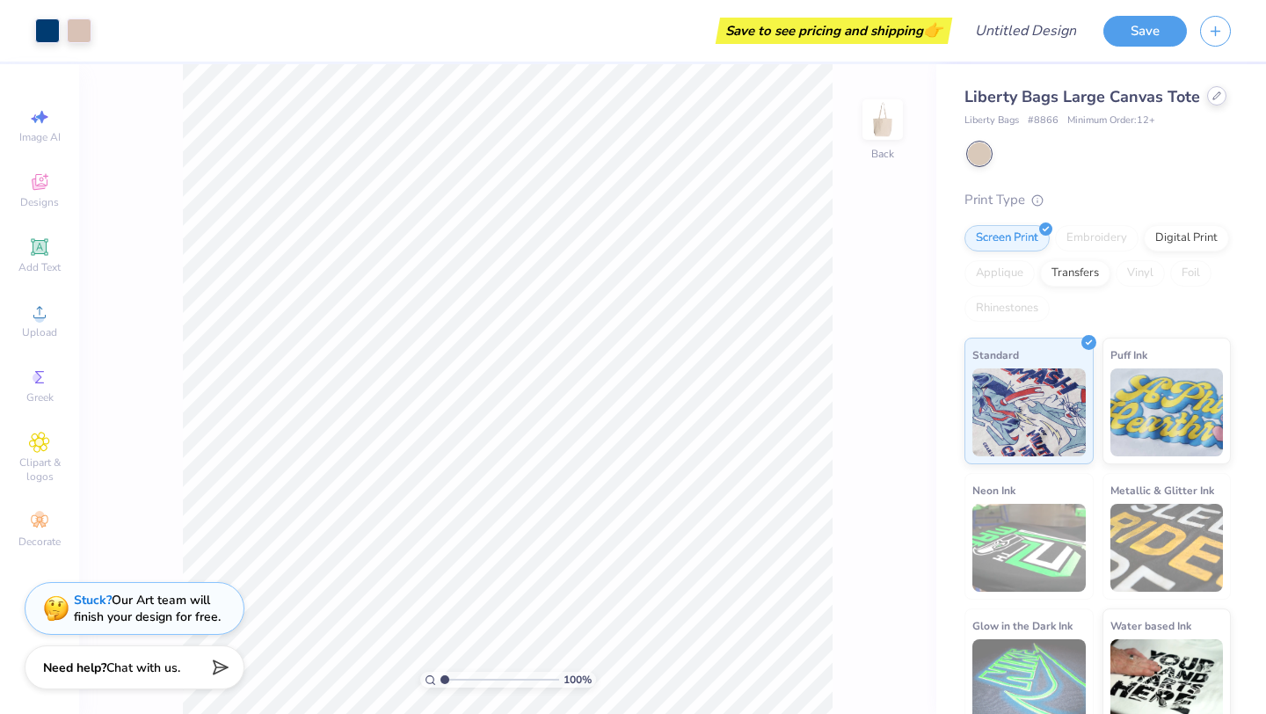
click at [1215, 98] on icon at bounding box center [1216, 95] width 9 height 9
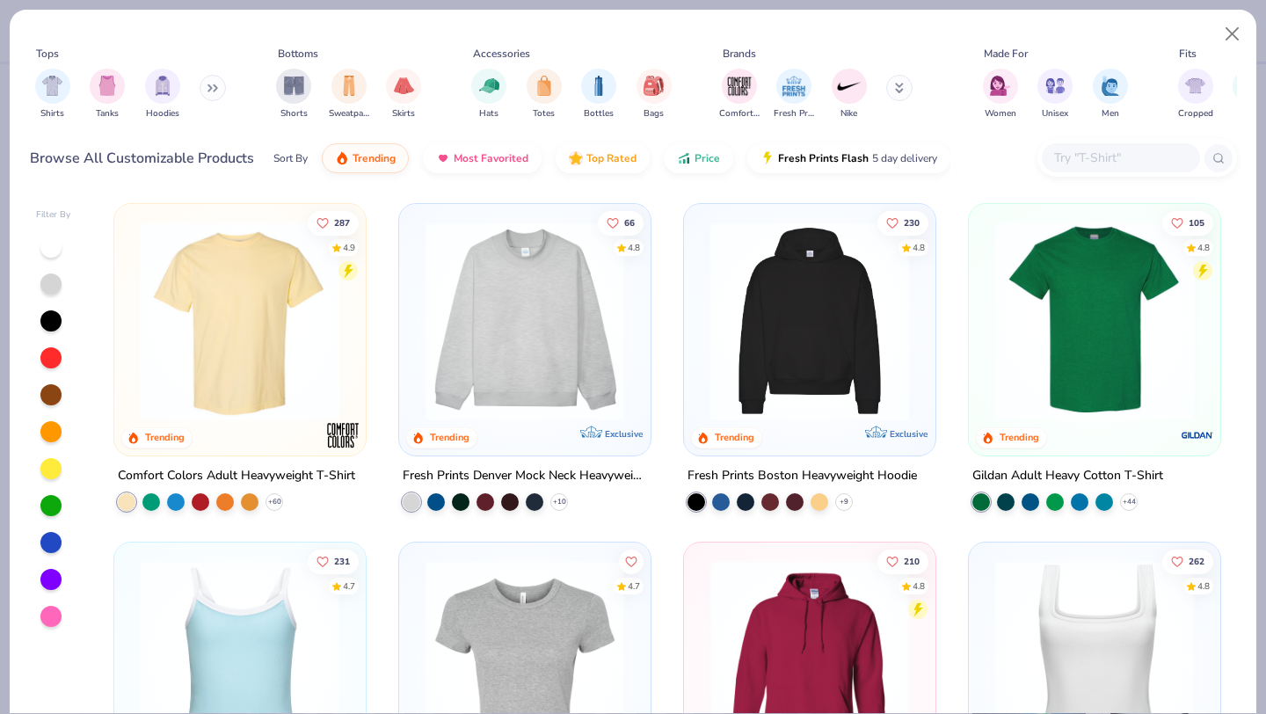
click at [206, 330] on img at bounding box center [240, 320] width 216 height 199
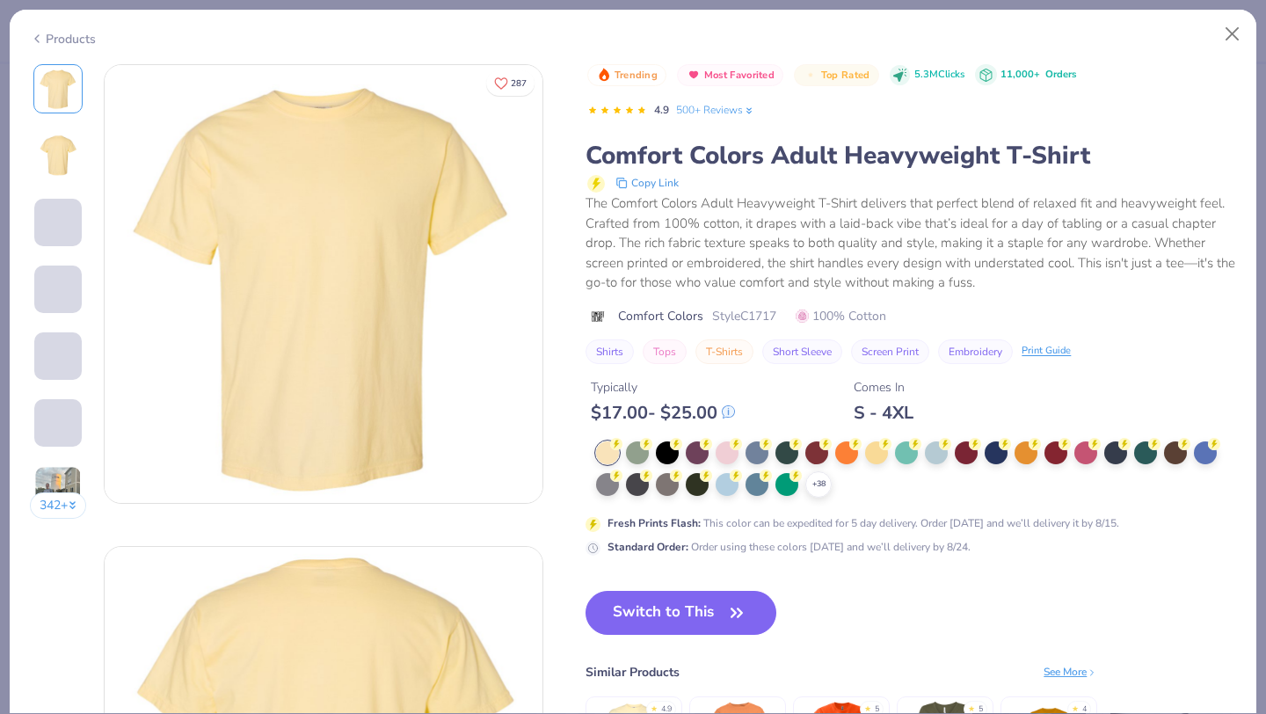
click at [43, 35] on div "Products" at bounding box center [63, 39] width 66 height 18
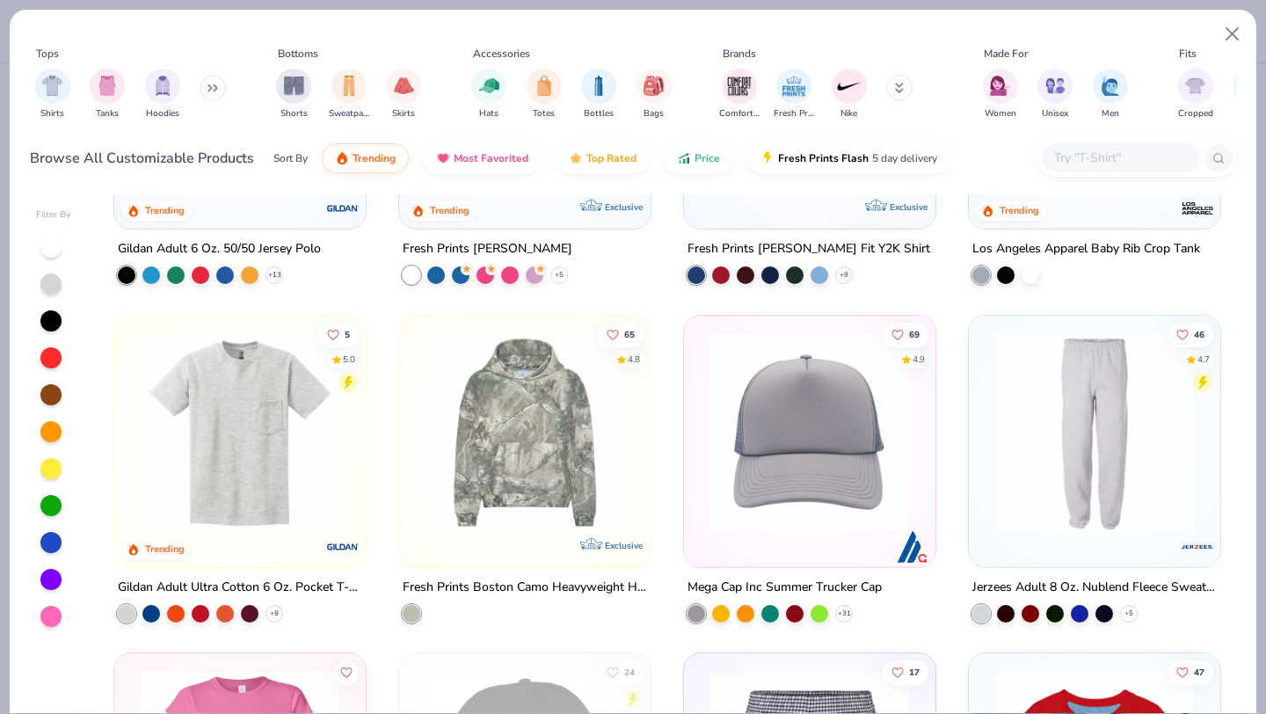
scroll to position [3238, 0]
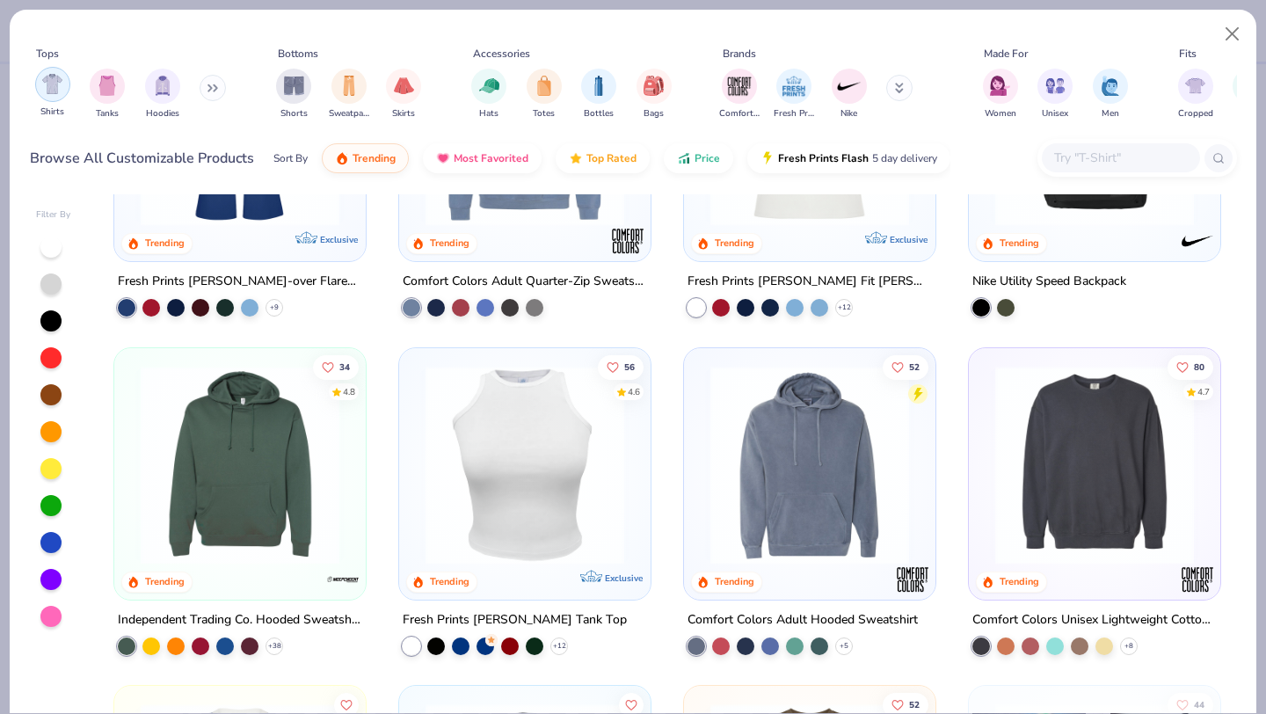
click at [57, 78] on img "filter for Shirts" at bounding box center [52, 84] width 20 height 20
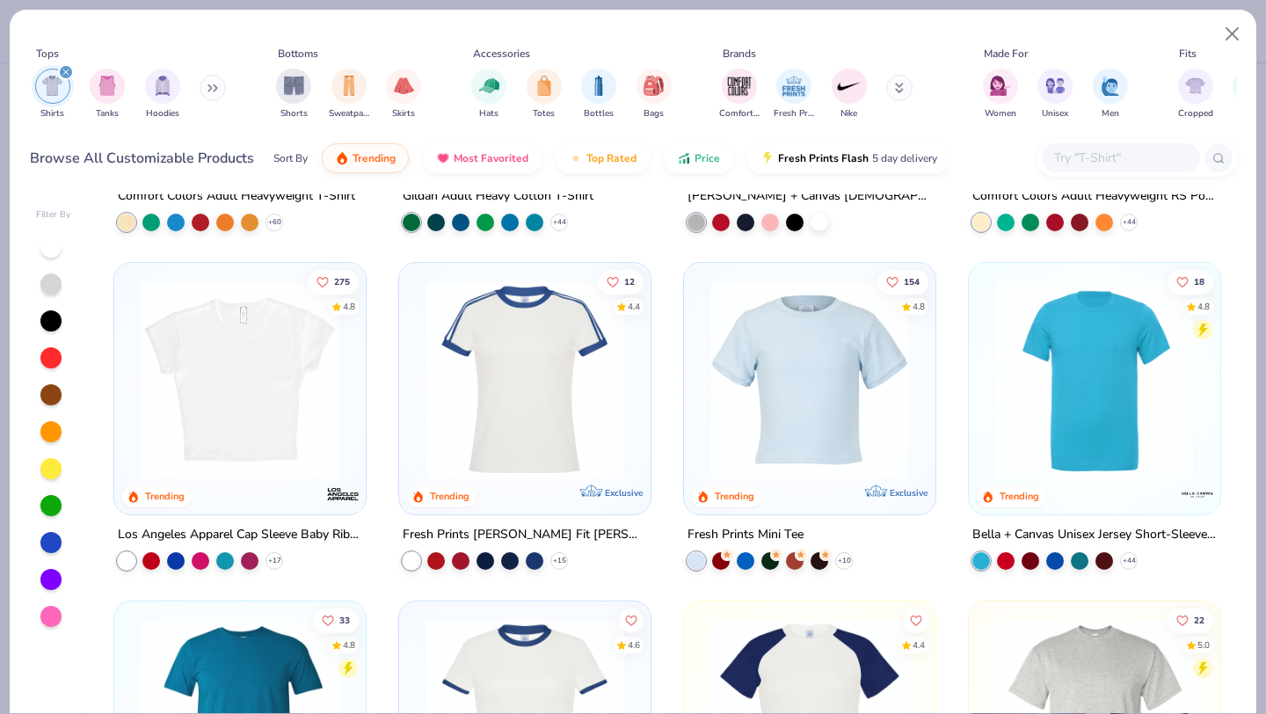
scroll to position [278, 0]
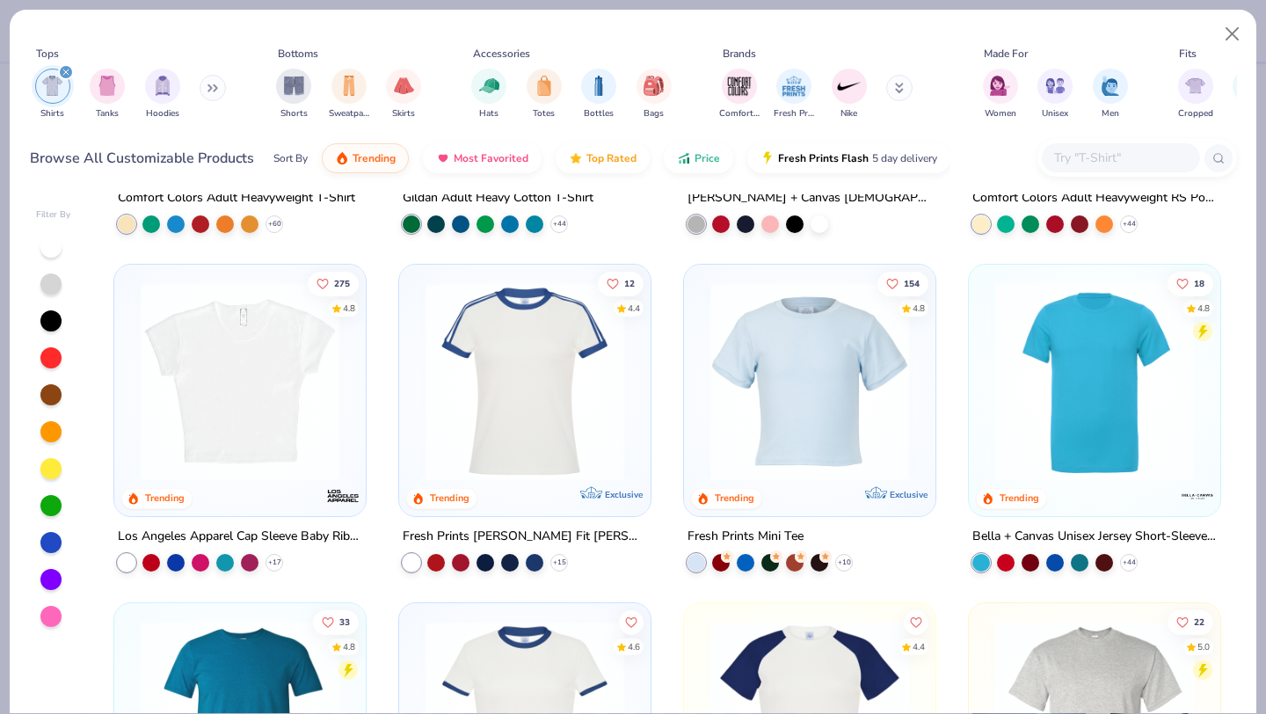
click at [261, 395] on img at bounding box center [240, 381] width 216 height 199
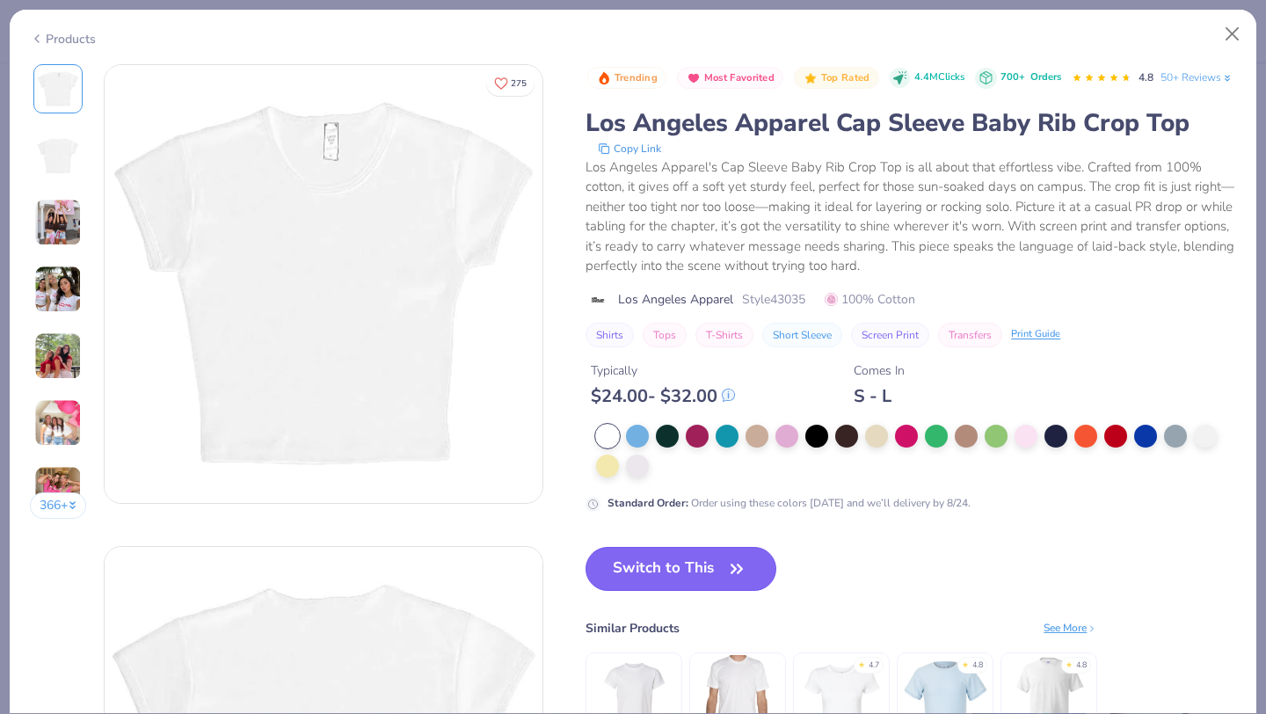
click at [686, 591] on button "Switch to This" at bounding box center [680, 569] width 191 height 44
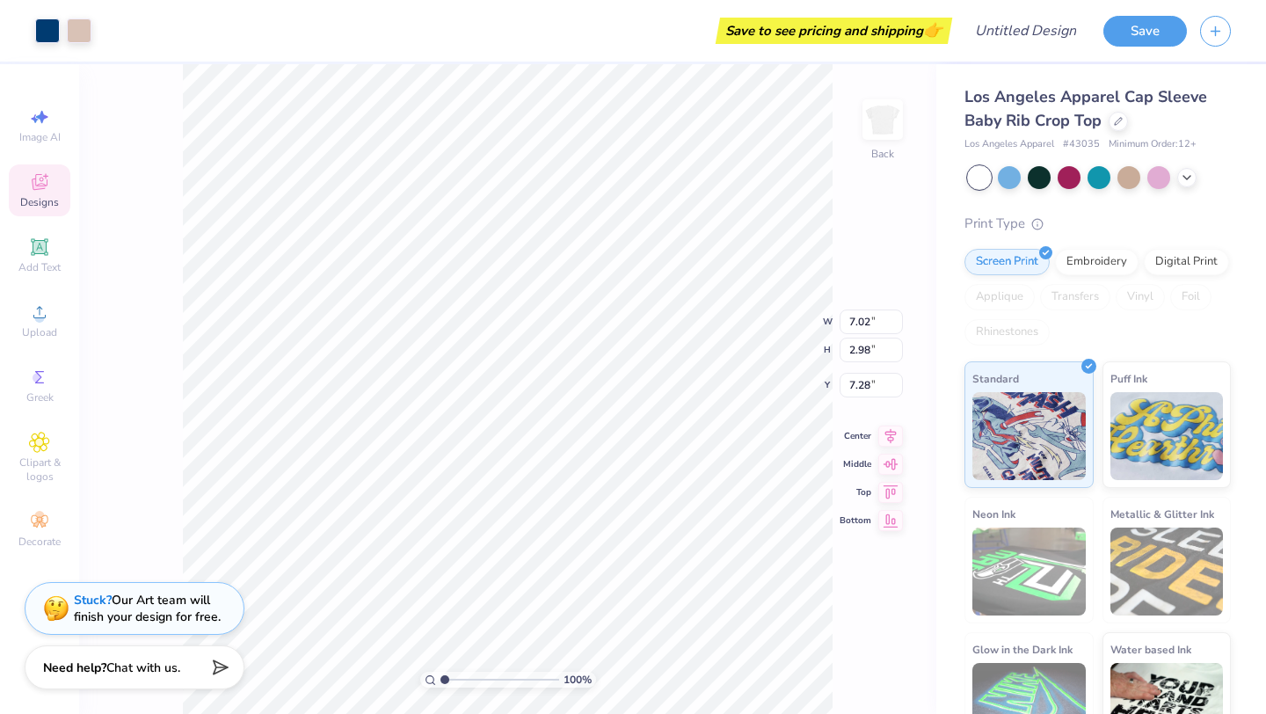
type input "1.92"
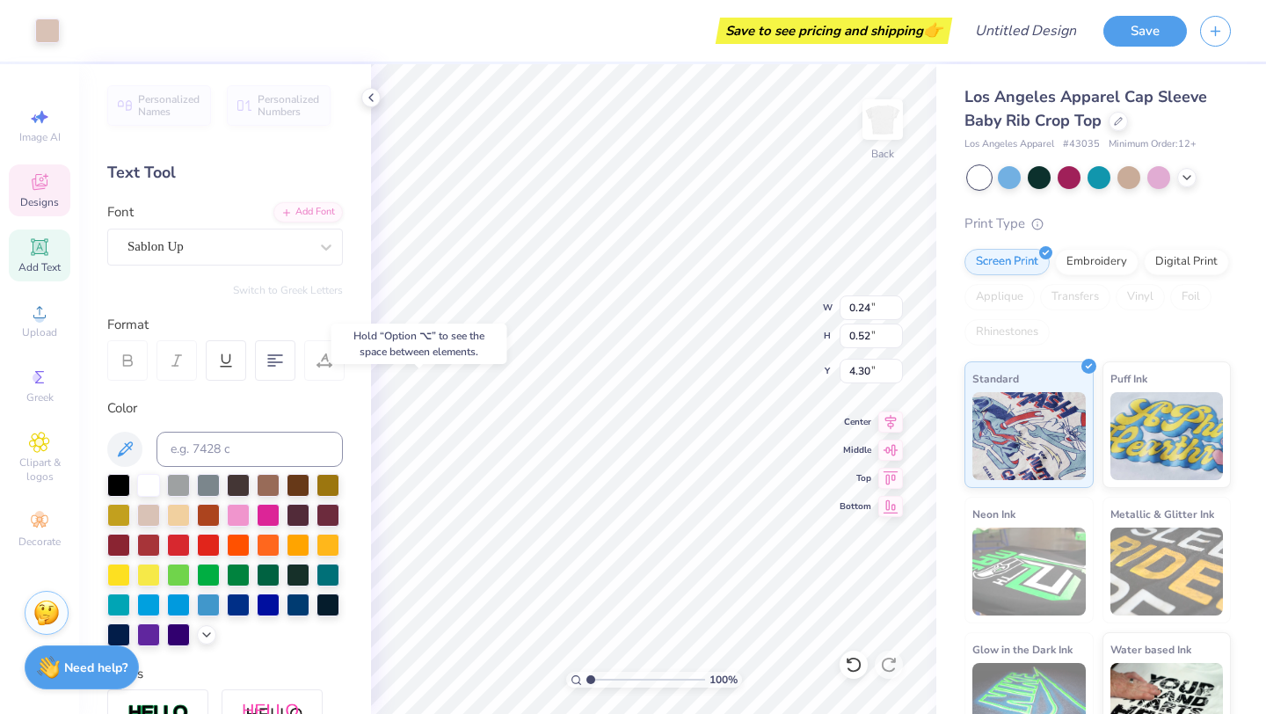
type input "4.30"
click at [277, 93] on span "Personalized Numbers" at bounding box center [289, 105] width 62 height 25
type input "6.97"
type input "2.07"
type input "2.38"
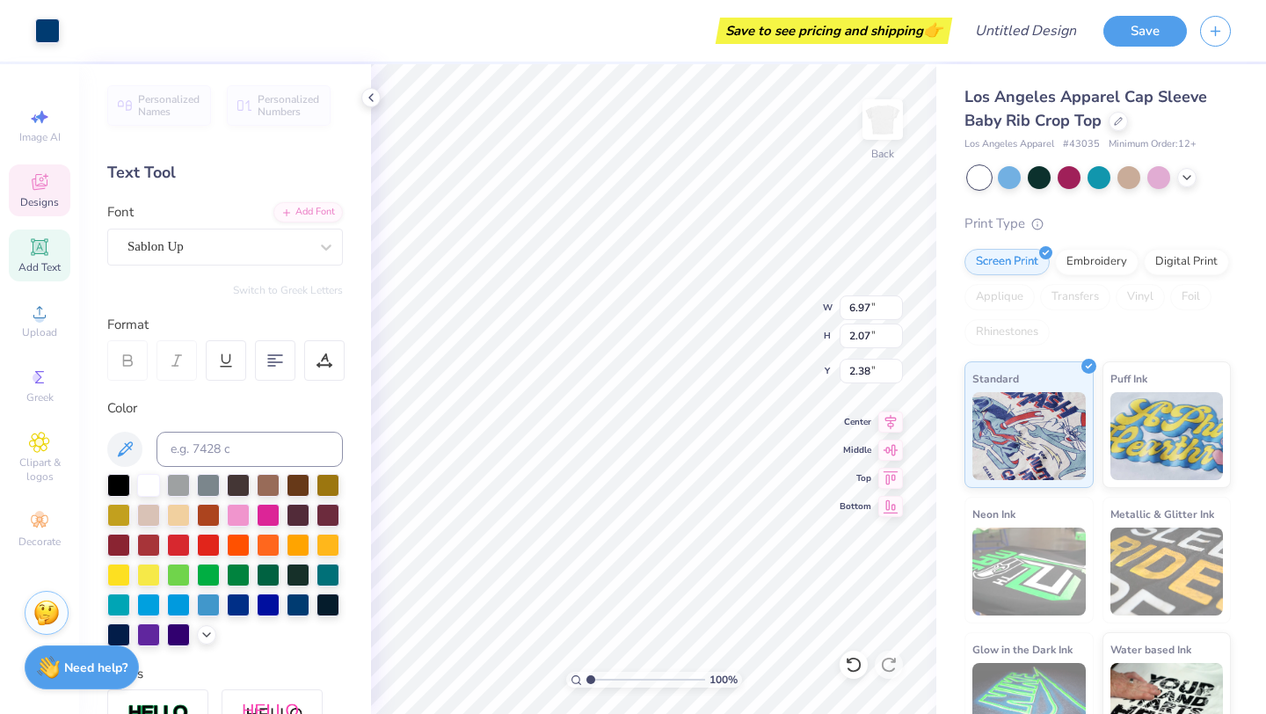
type input "0.15"
type input "0.50"
type input "3.00"
type input "6.97"
type input "2.07"
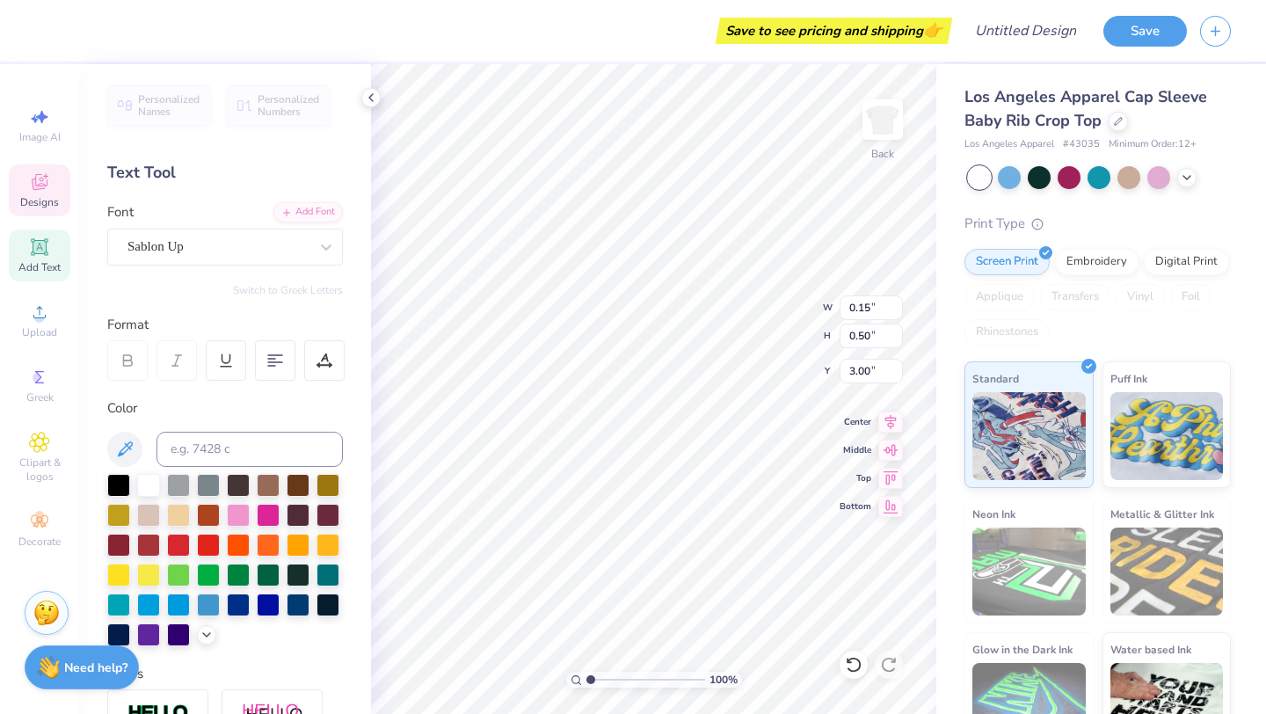
type input "2.38"
type input "0.15"
type input "0.50"
type input "3.00"
click at [41, 258] on div "Add Text" at bounding box center [40, 255] width 62 height 52
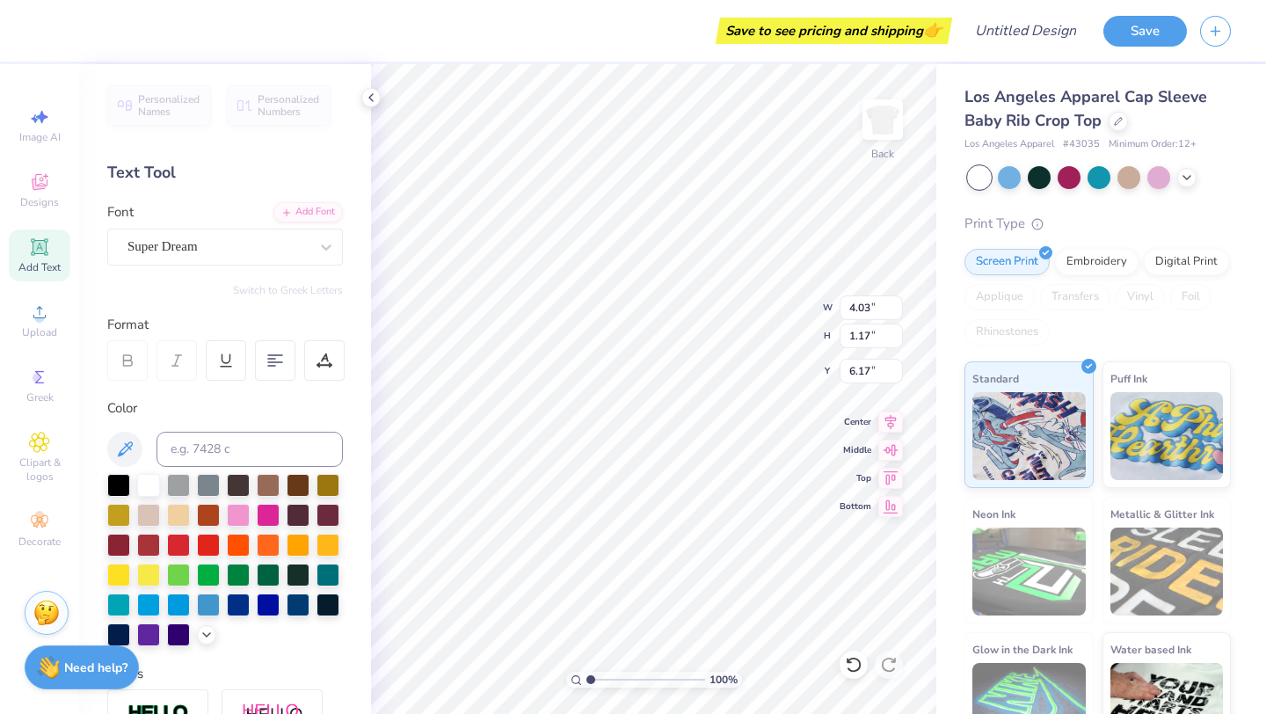
type textarea "T"
type textarea "G"
type textarea "GATEWAY"
type input "6.97"
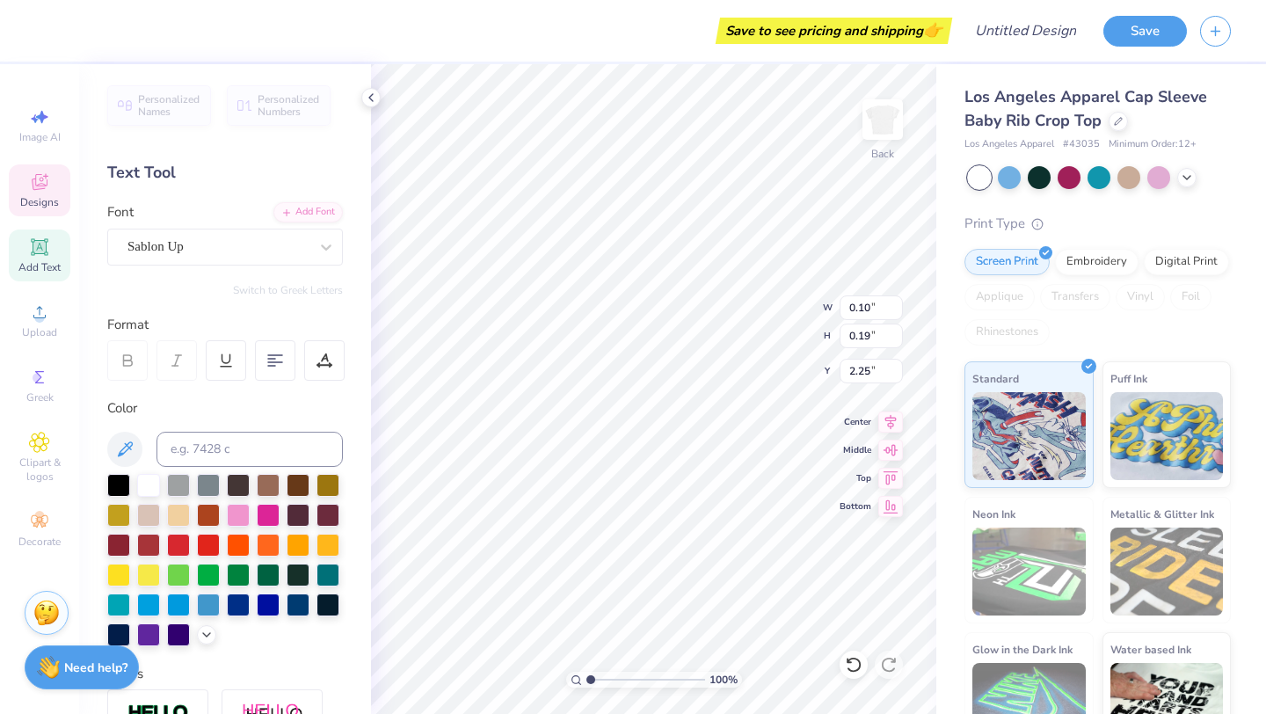
type input "1.18"
type input "6.16"
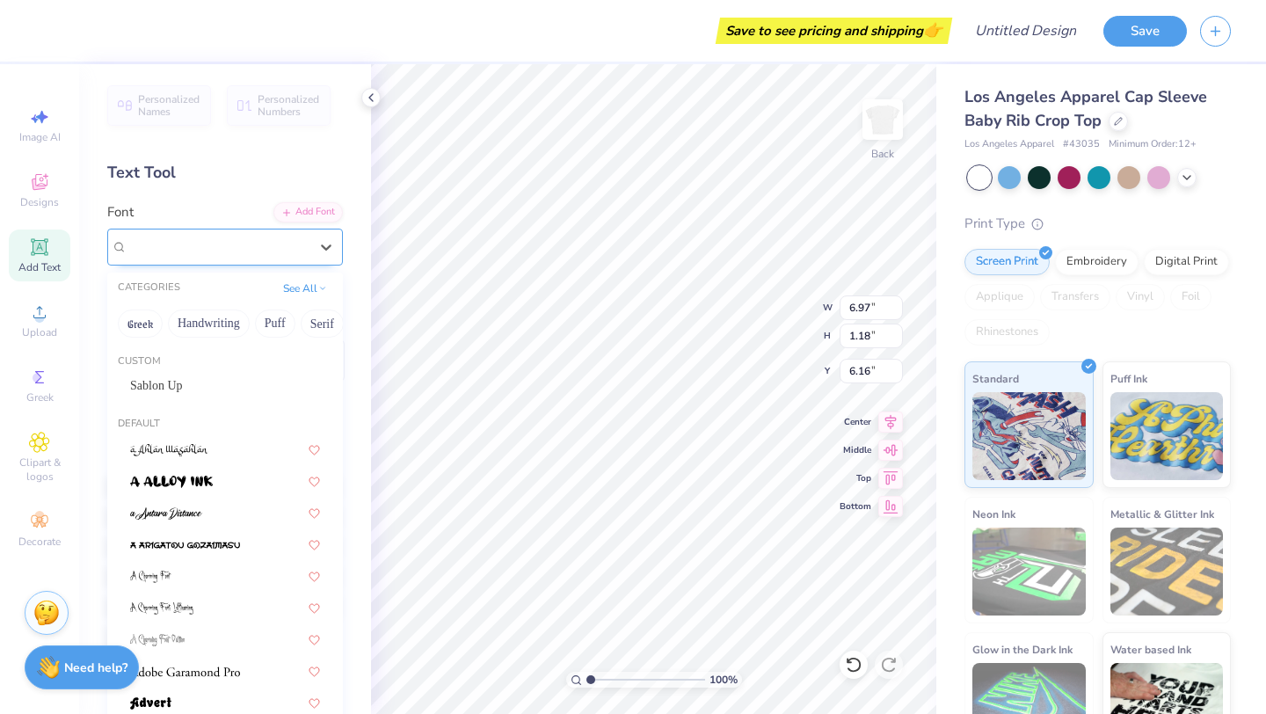
click at [285, 250] on div "Super Dream" at bounding box center [218, 246] width 185 height 27
click at [232, 380] on div "Sablon Up" at bounding box center [225, 385] width 190 height 18
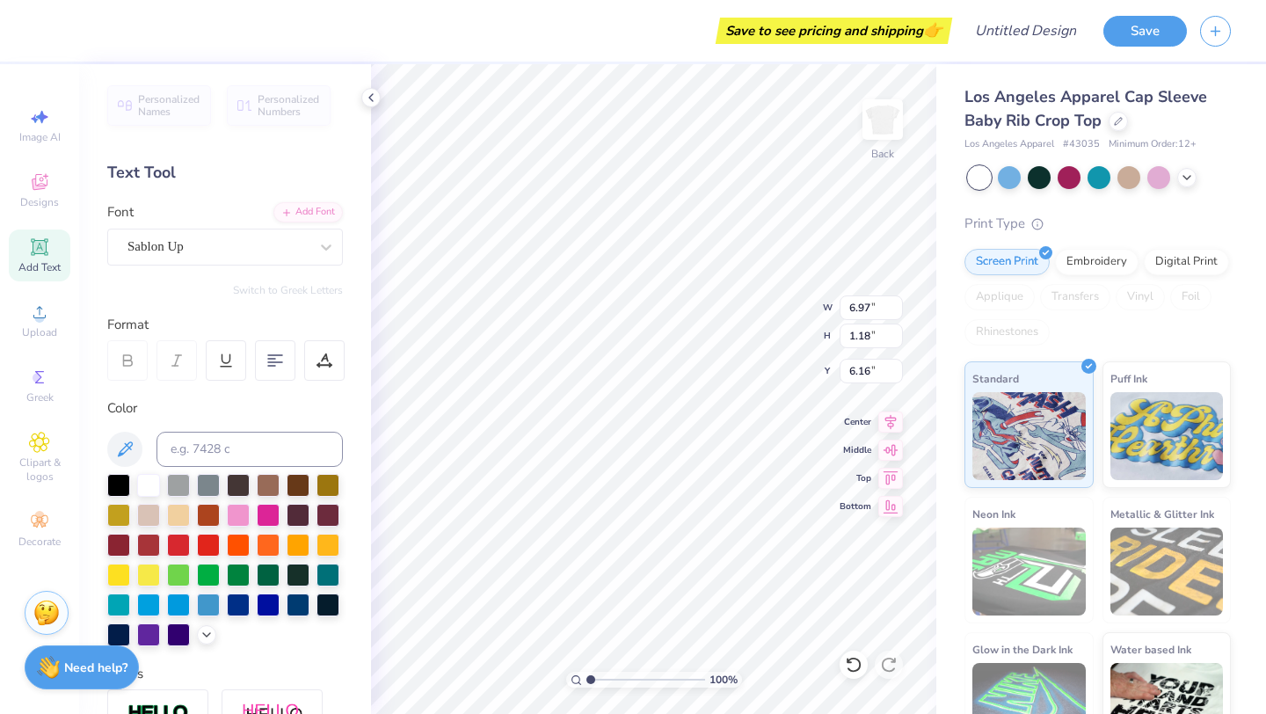
type input "4.81"
type input "1.16"
type input "6.17"
type input "2.57"
type input "0.62"
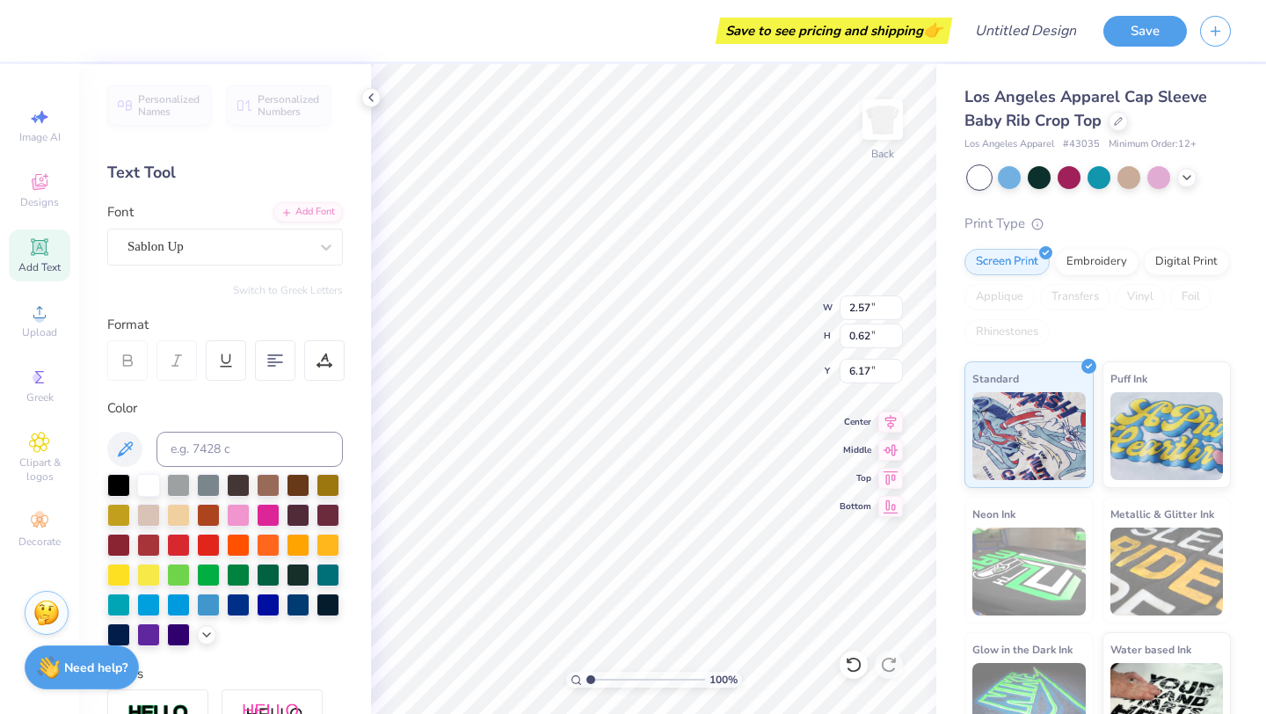
type input "5.87"
type input "1.76"
type input "0.43"
type input "4.45"
type input "4.24"
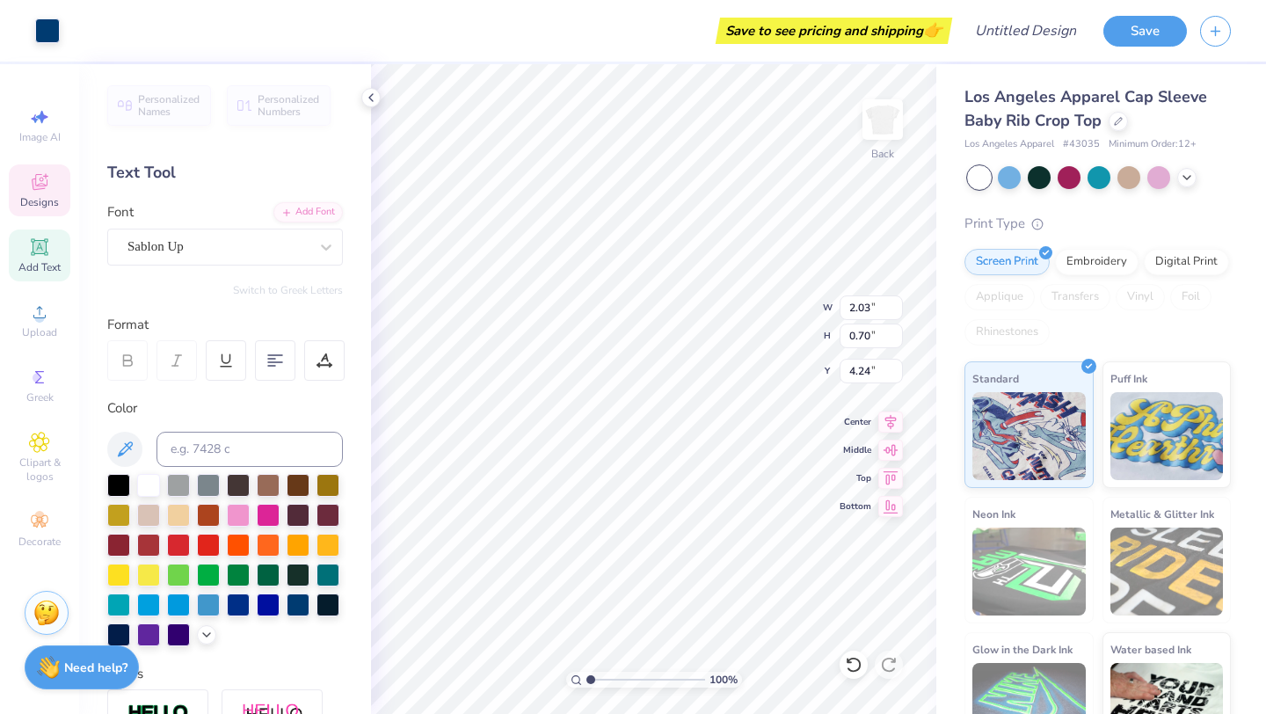
type input "2.46"
type input "0.85"
type input "4.23"
type input "1.76"
type input "0.43"
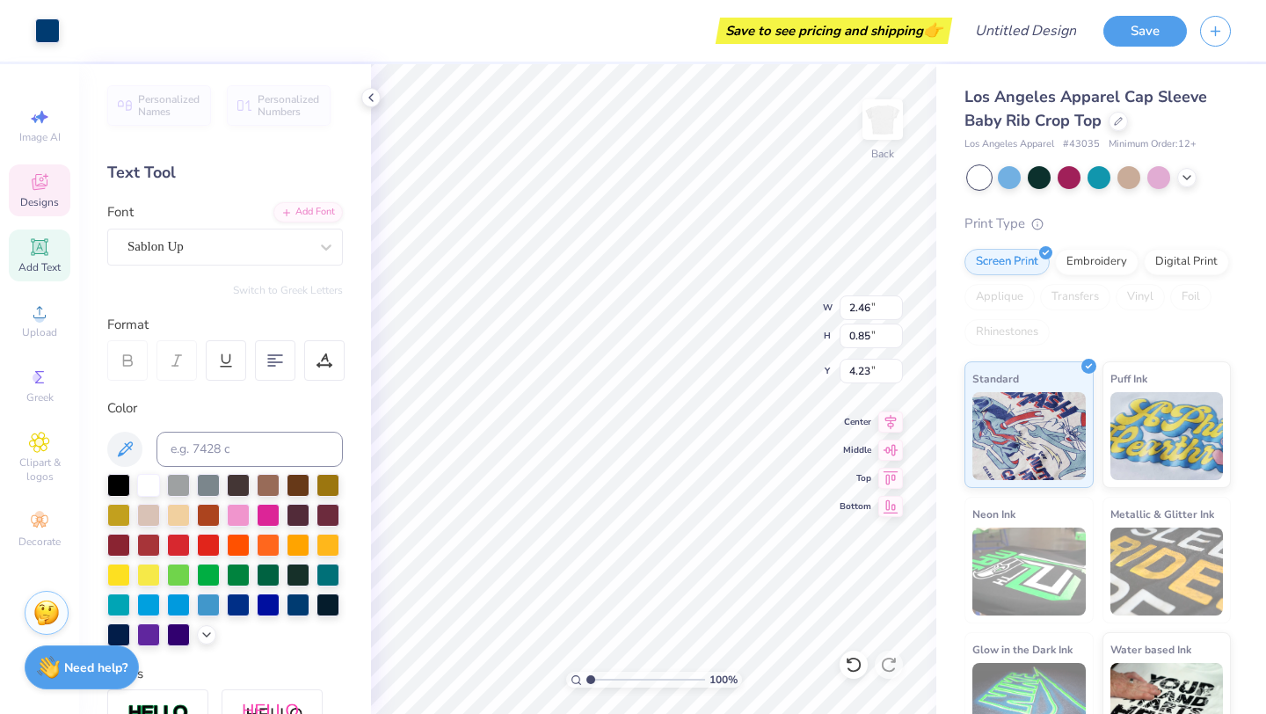
type input "4.24"
type input "4.45"
type input "7.02"
type input "2.09"
type input "2.58"
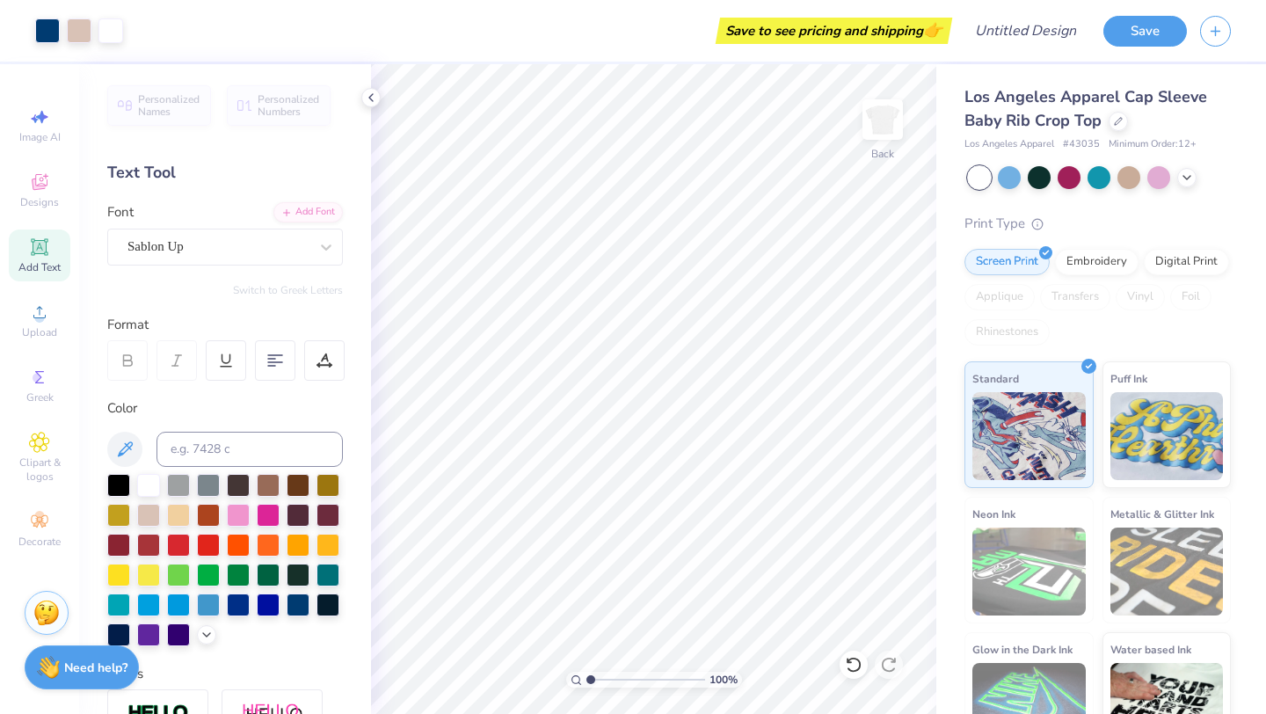
click at [44, 251] on icon at bounding box center [39, 246] width 13 height 13
click at [49, 266] on span "Add Text" at bounding box center [39, 267] width 42 height 14
type textarea "T"
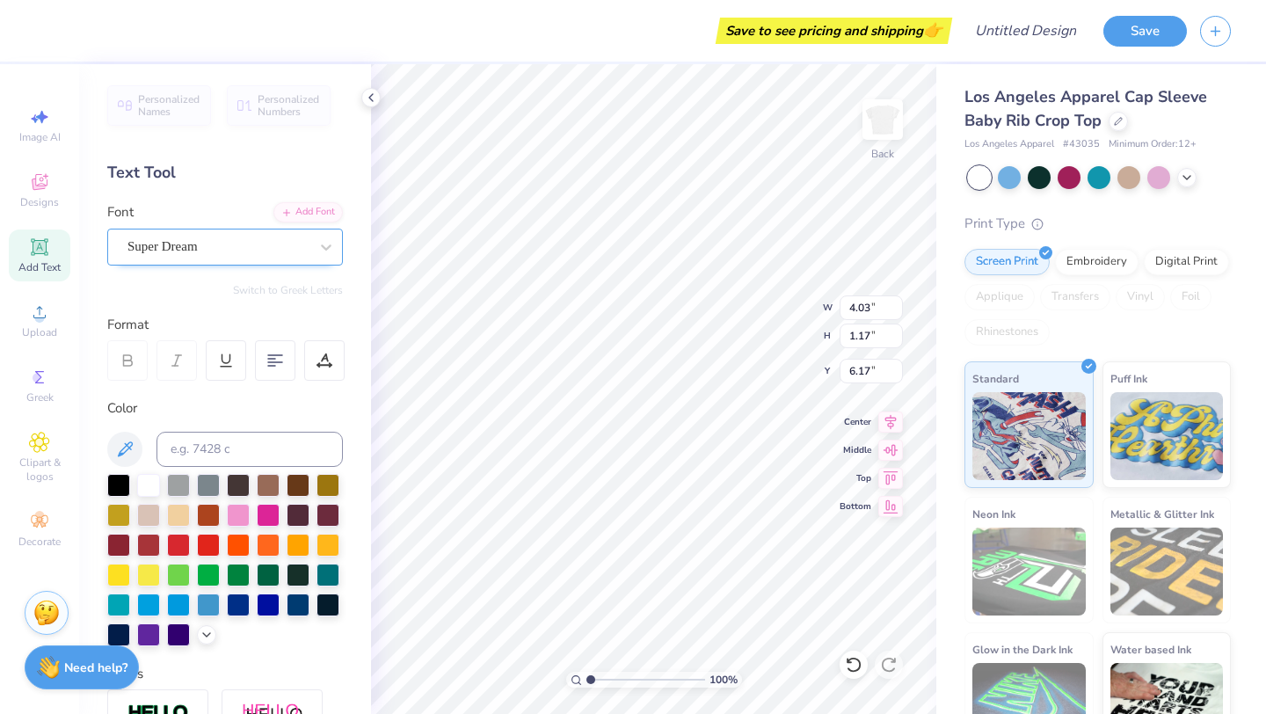
type textarea "2024"
click at [308, 239] on div "Super Dream" at bounding box center [218, 246] width 185 height 27
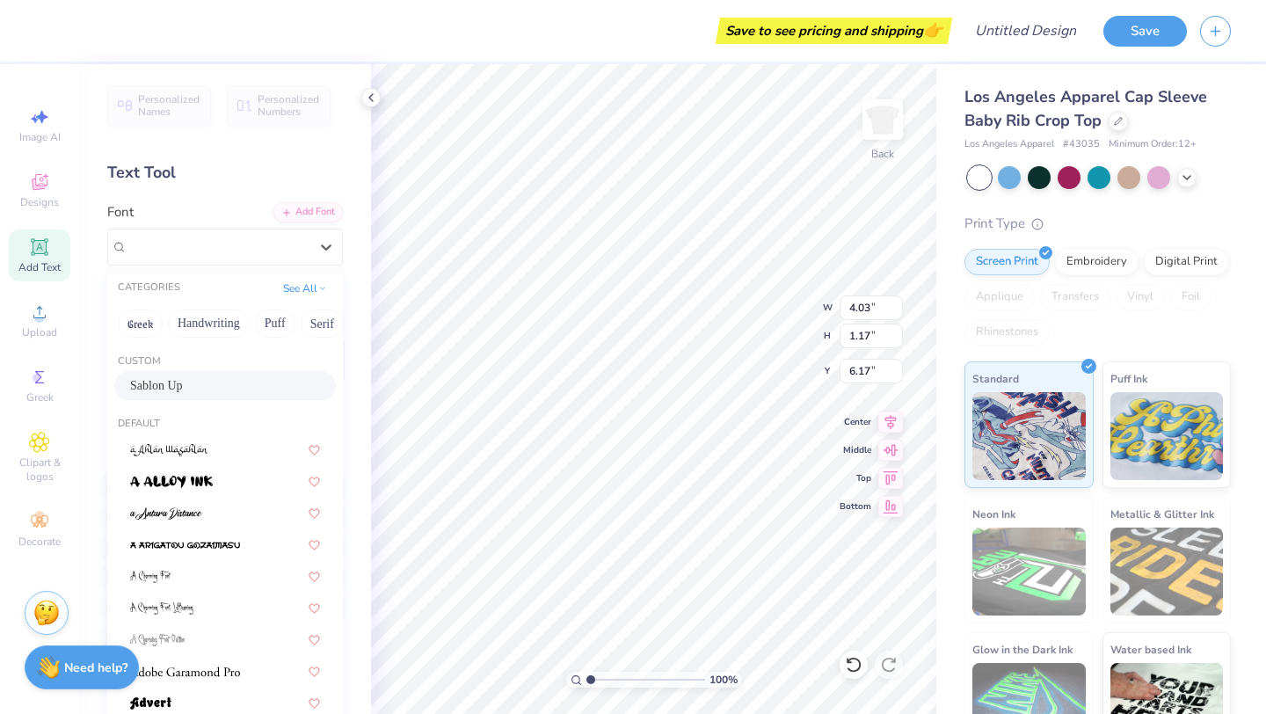
click at [249, 390] on div "Sablon Up" at bounding box center [225, 385] width 190 height 18
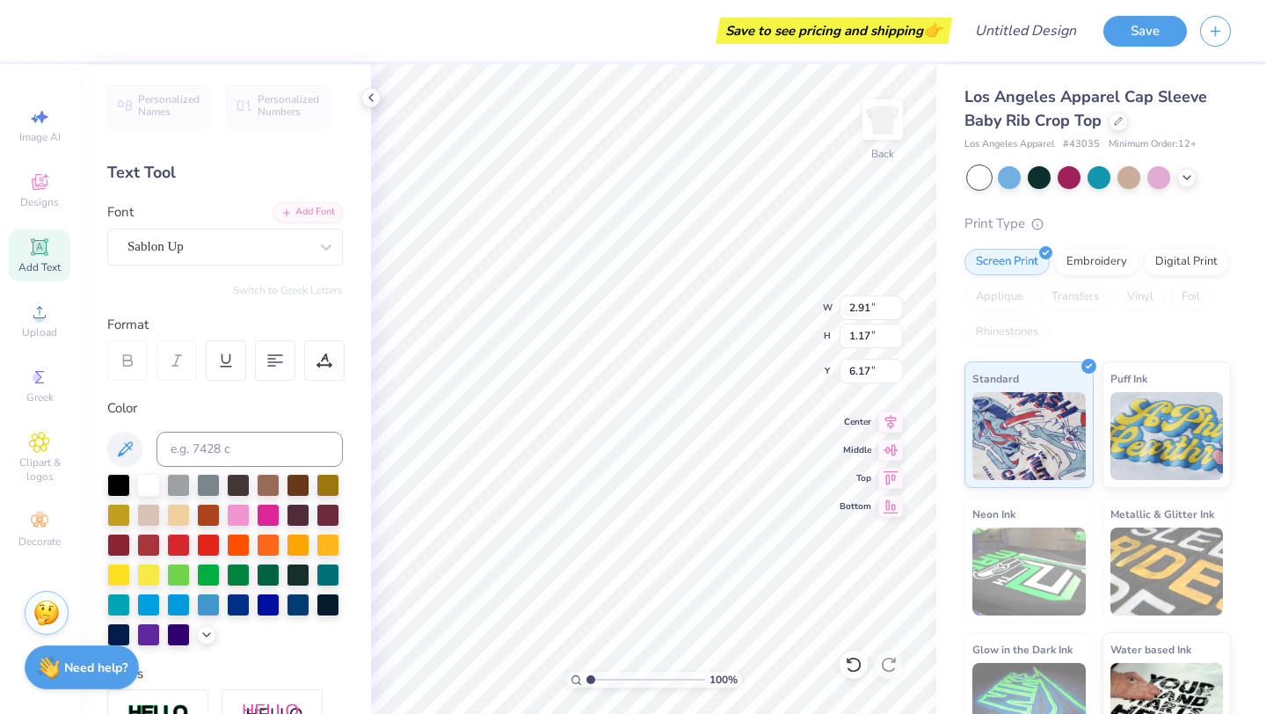
type input "3.03"
type input "1.22"
type input "6.12"
type input "4.57"
type input "1.83"
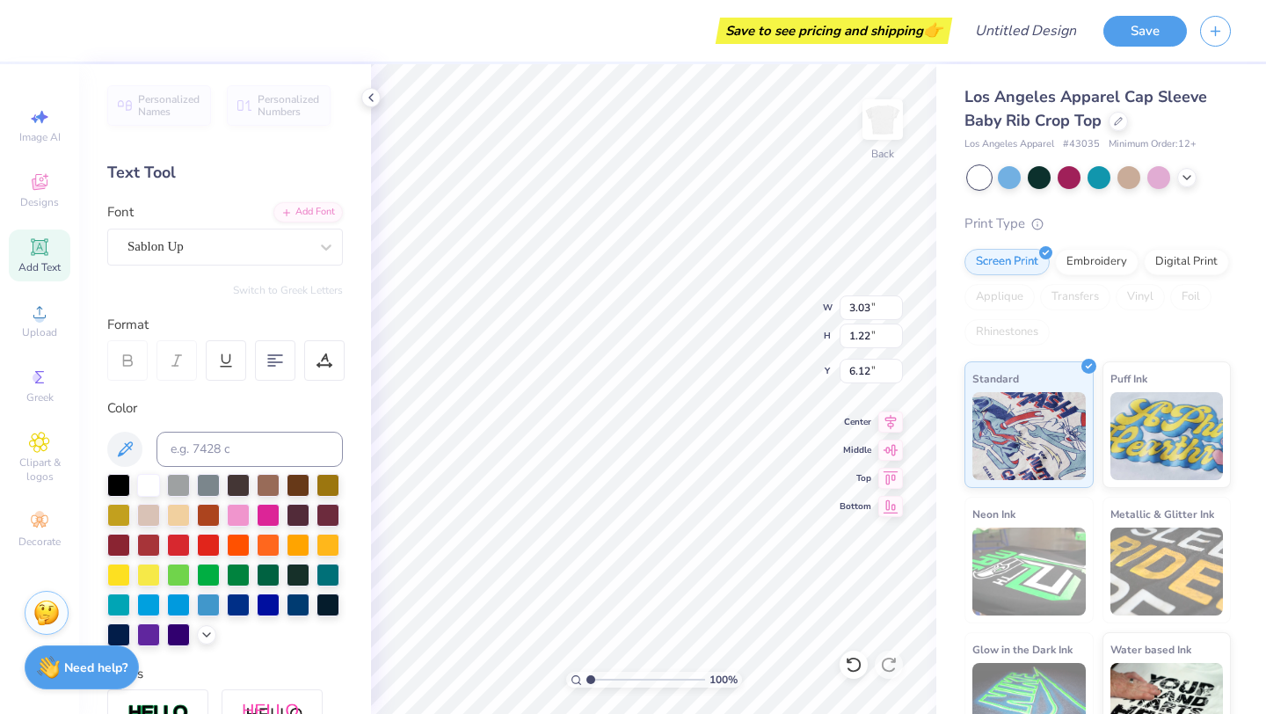
type input "5.50"
type input "6.75"
type input "1.76"
type input "0.43"
type input "10.11"
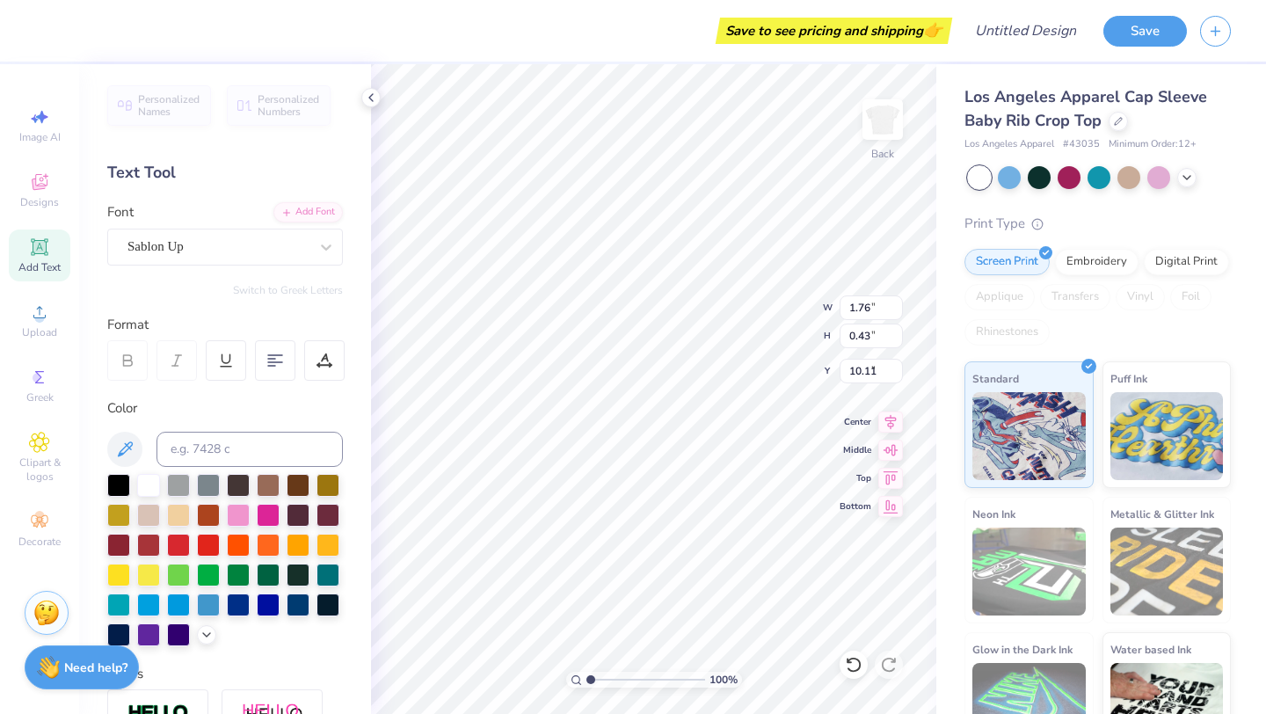
type input "4.57"
type input "1.83"
type input "6.75"
type input "1.55"
type input "0.62"
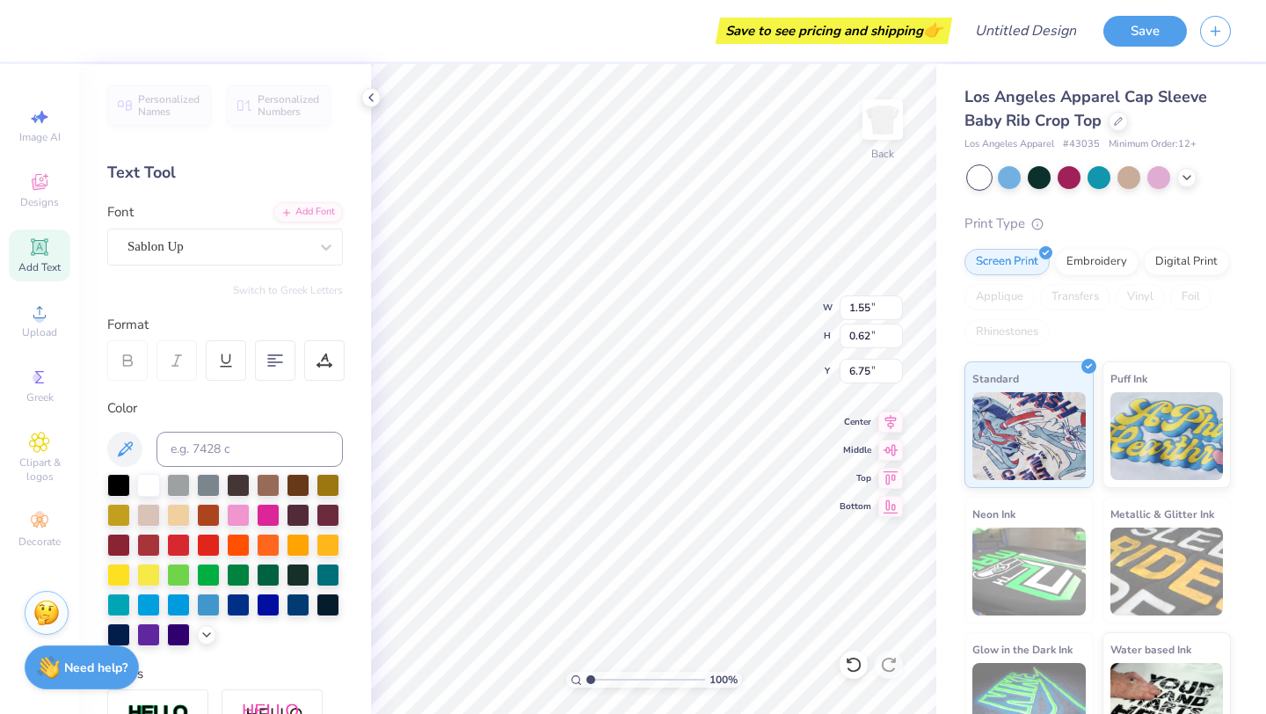
type input "4.36"
type input "10.12"
type input "2.03"
type input "0.49"
type input "10.05"
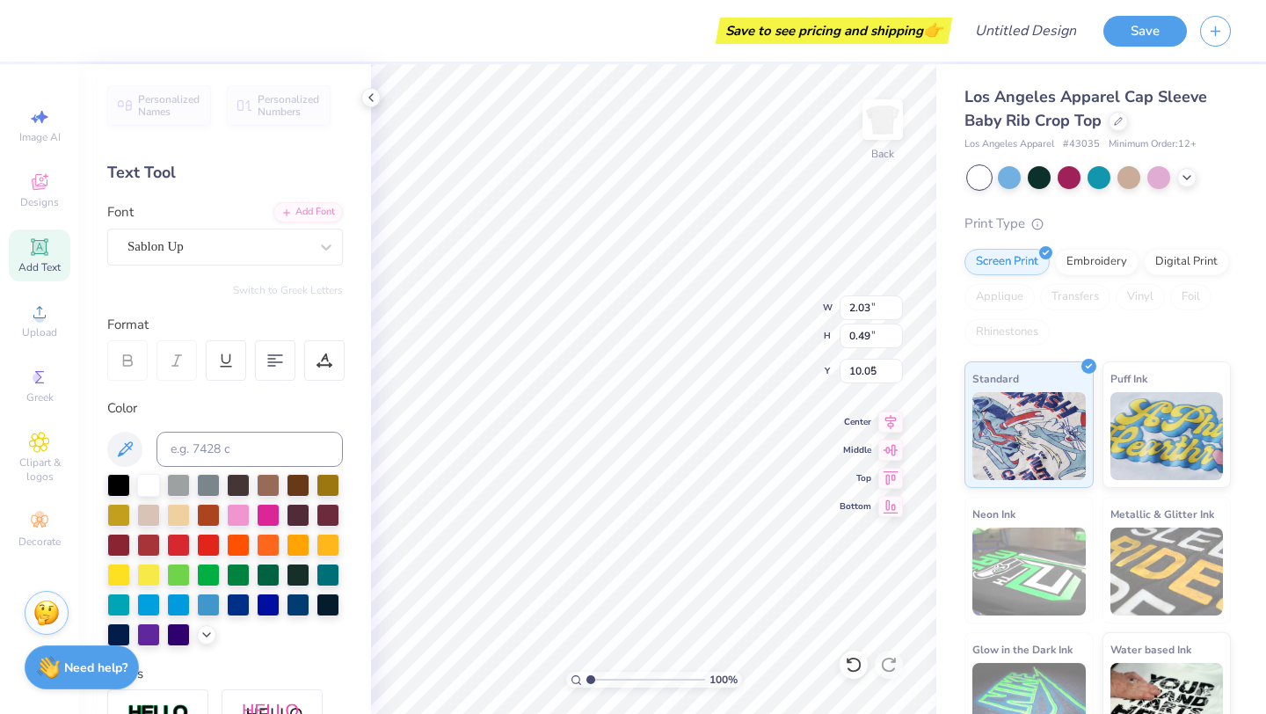
type input "4.23"
type input "1.02"
type input "9.53"
type textarea "[GEOGRAPHIC_DATA]"
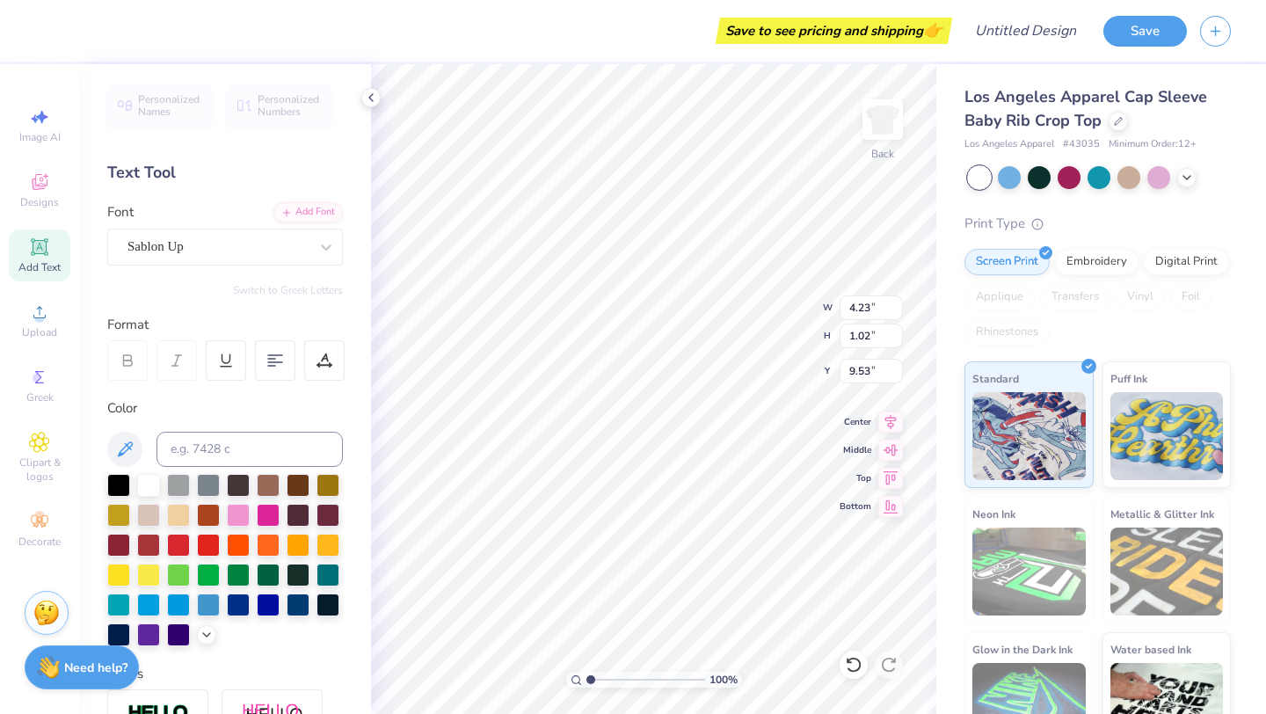
scroll to position [0, 9]
click at [304, 606] on div at bounding box center [298, 602] width 23 height 23
type input "1.33"
type input "1.15"
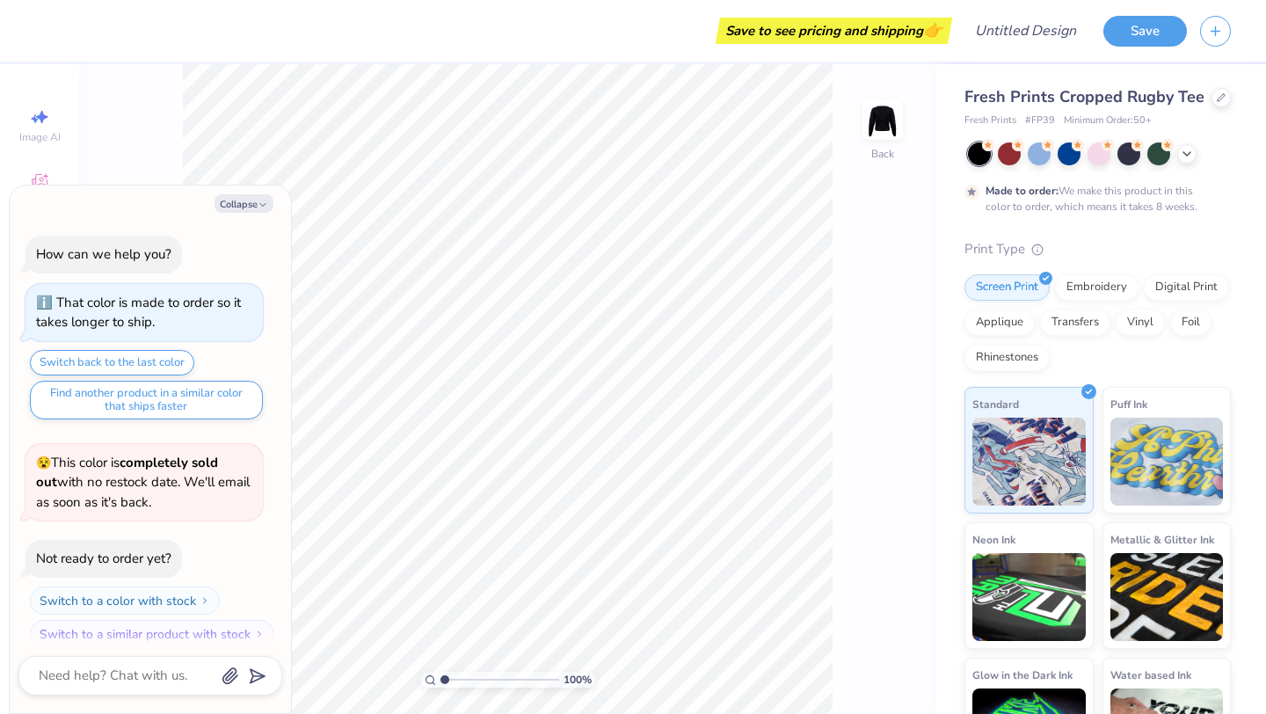
scroll to position [14, 0]
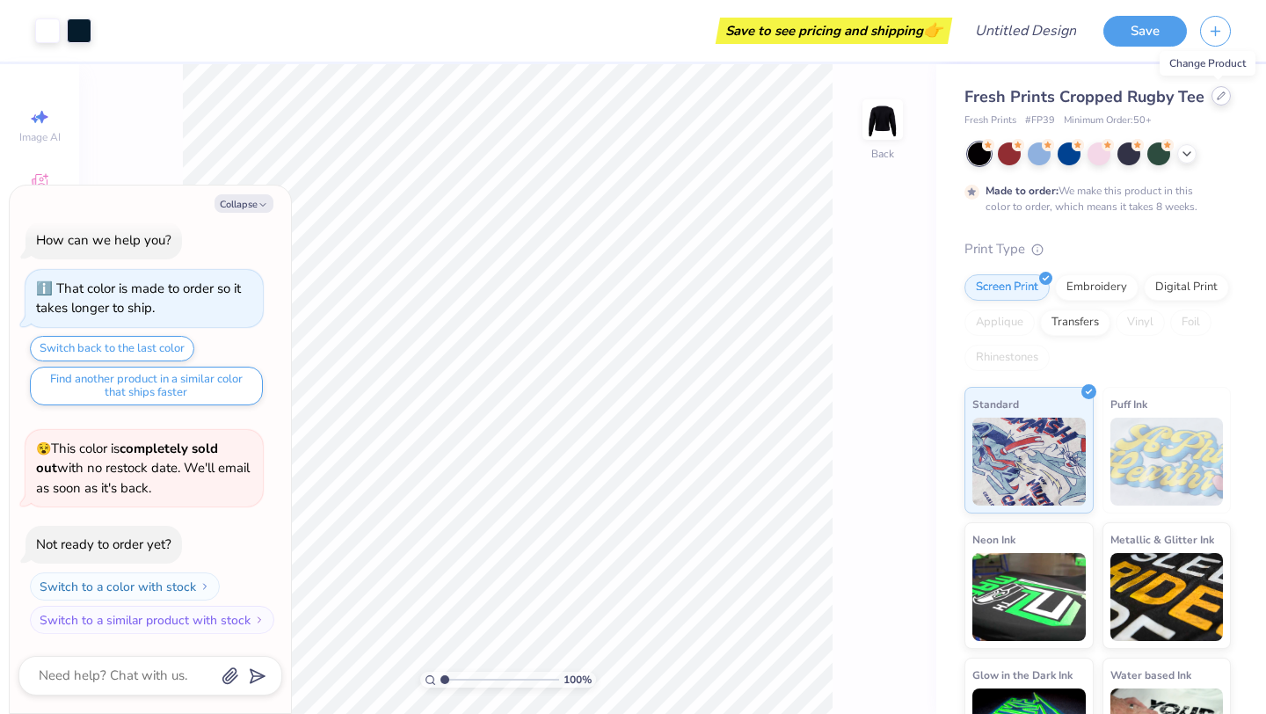
click at [1212, 99] on div at bounding box center [1220, 95] width 19 height 19
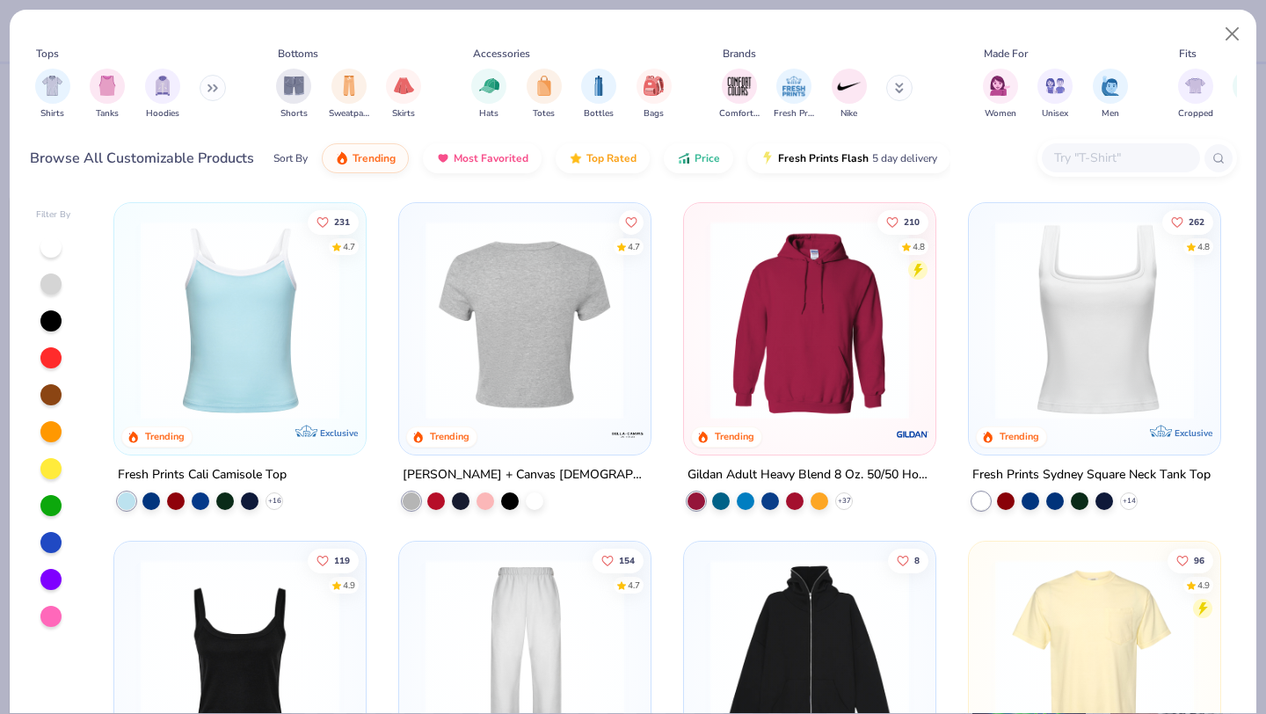
scroll to position [337, 0]
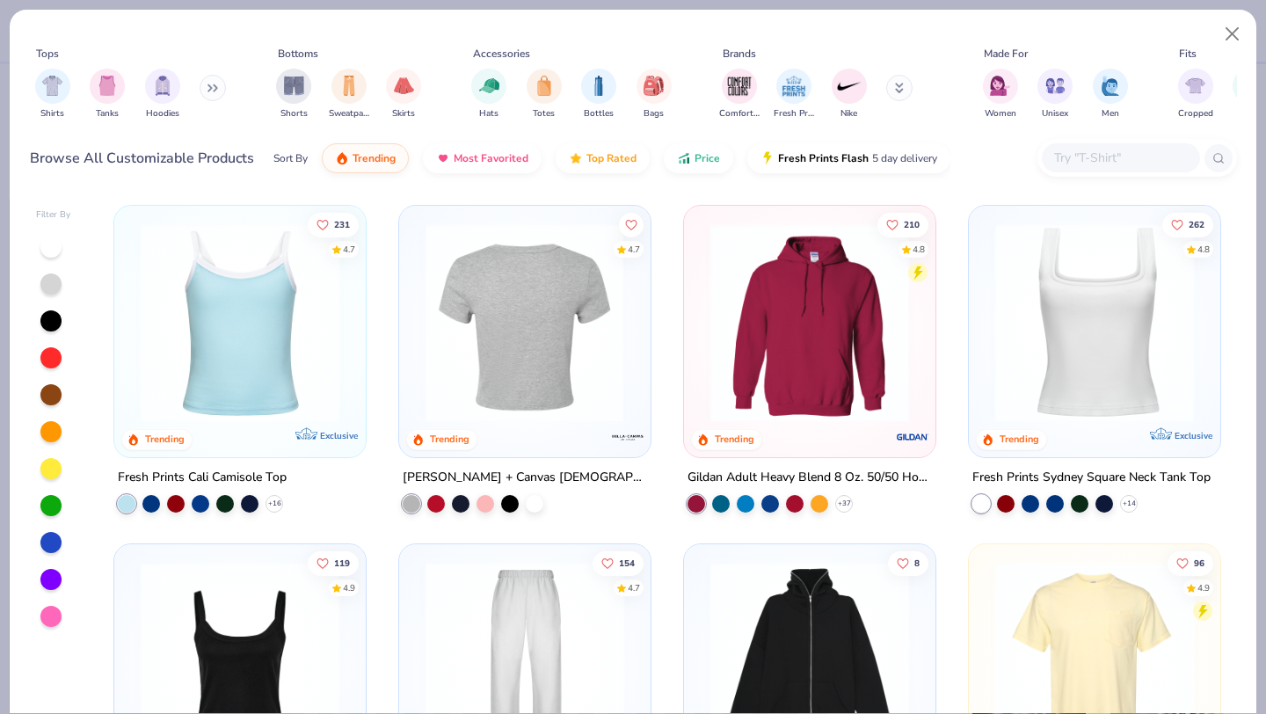
click at [1072, 356] on img at bounding box center [1094, 322] width 216 height 199
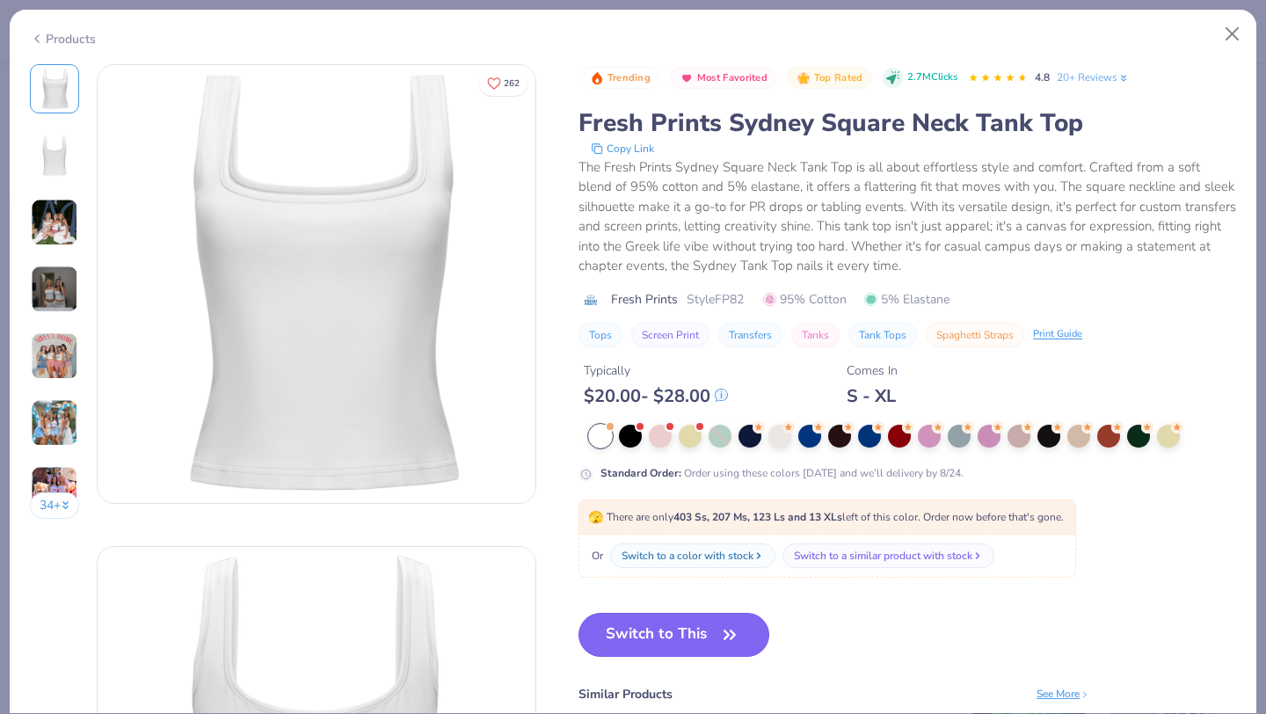
click at [662, 631] on button "Switch to This" at bounding box center [673, 635] width 191 height 44
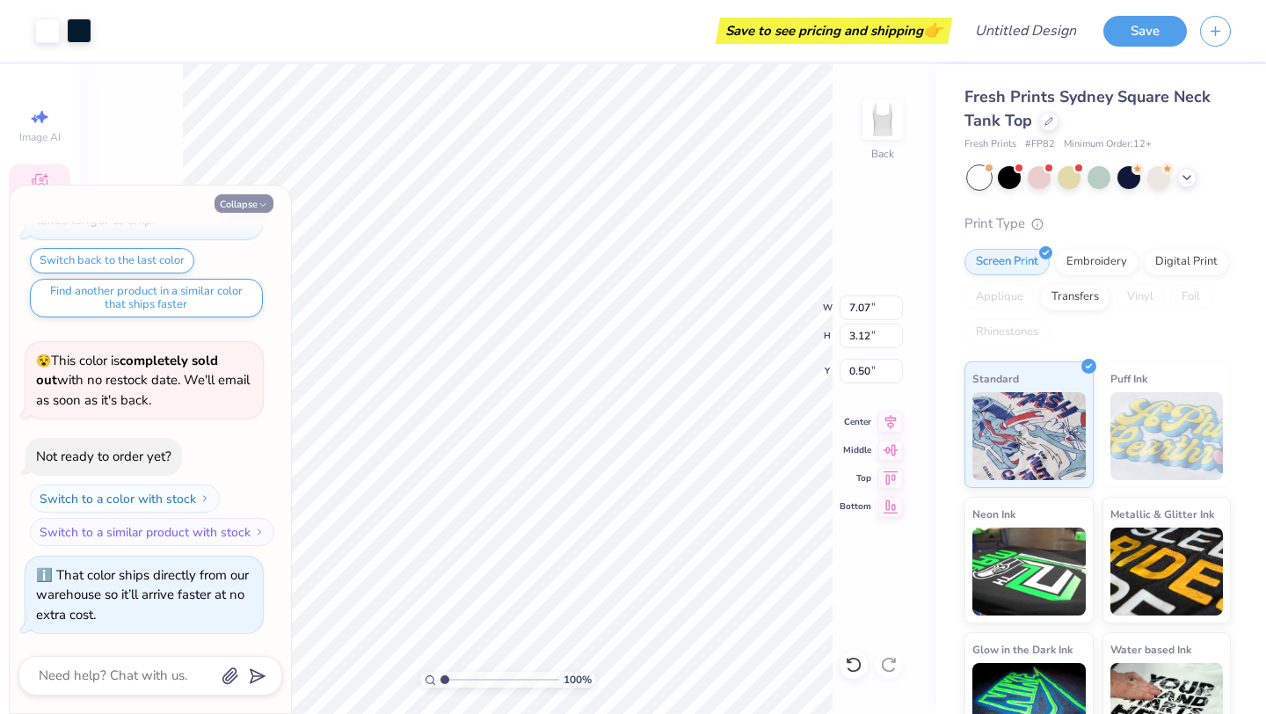
click at [250, 200] on button "Collapse" at bounding box center [243, 203] width 59 height 18
type textarea "x"
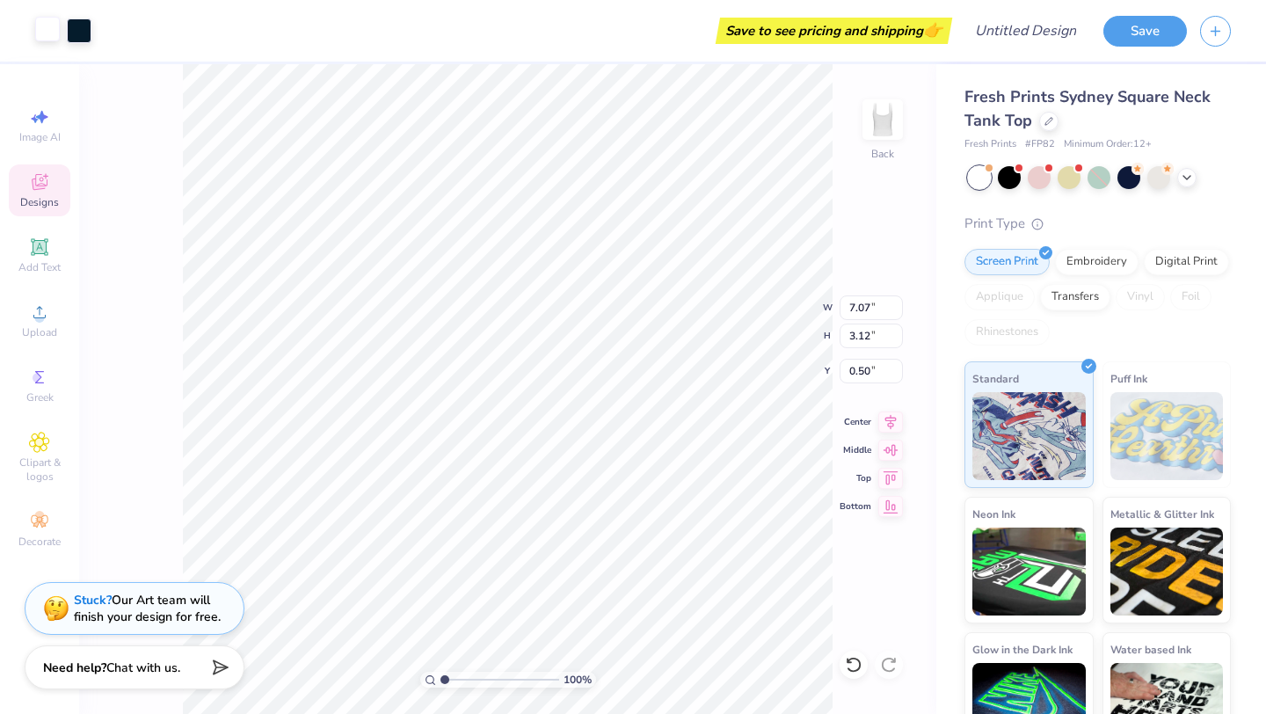
click at [47, 35] on div at bounding box center [47, 29] width 25 height 25
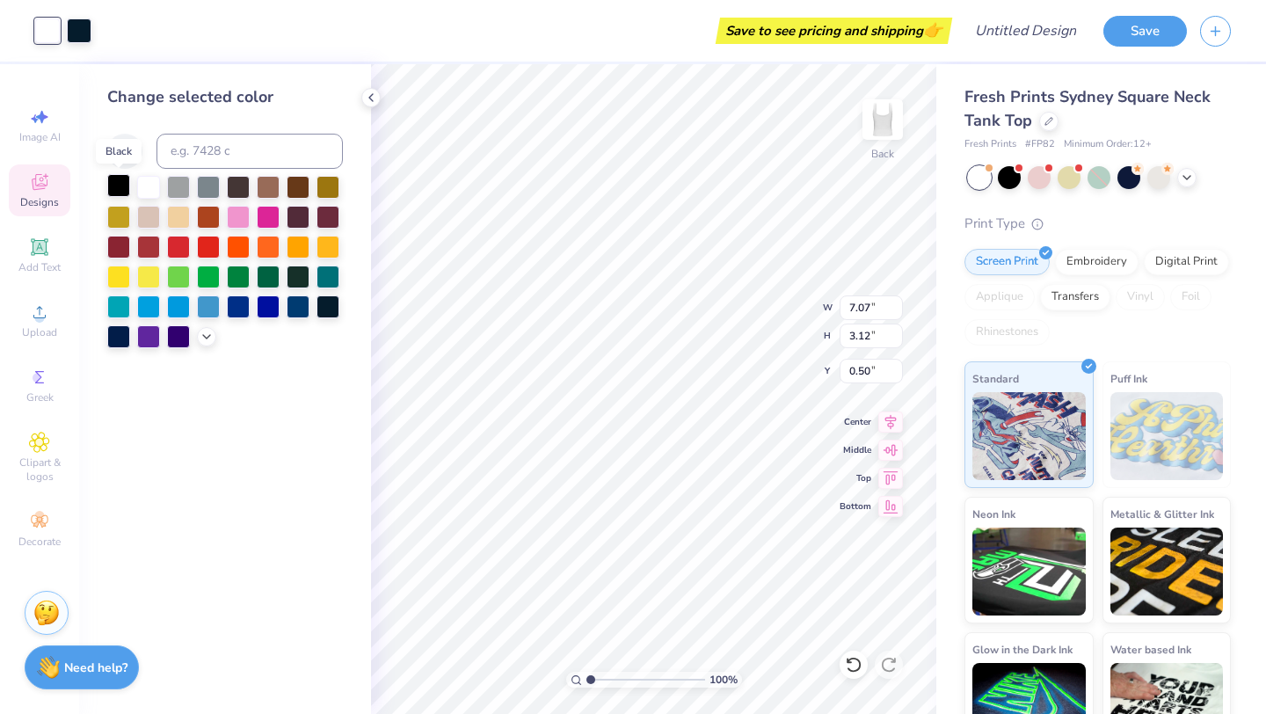
click at [115, 182] on div at bounding box center [118, 185] width 23 height 23
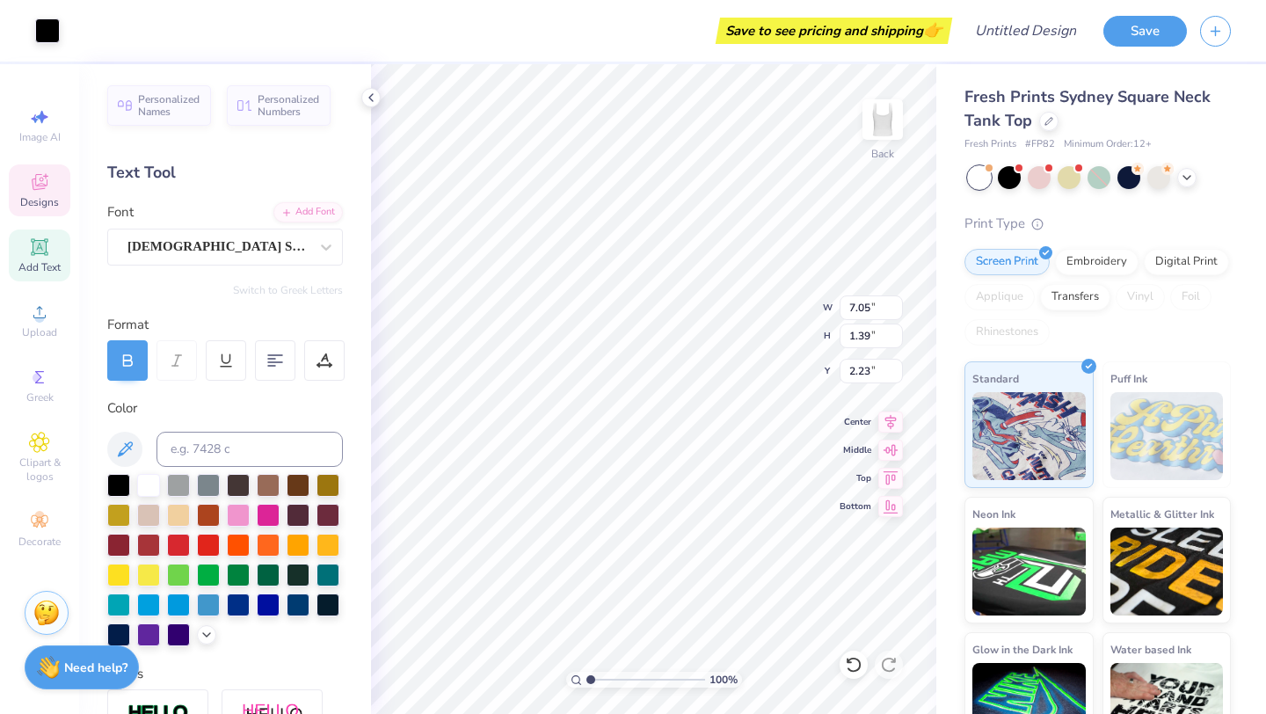
type input "2.30"
type textarea "S"
type textarea "GATEWAY"
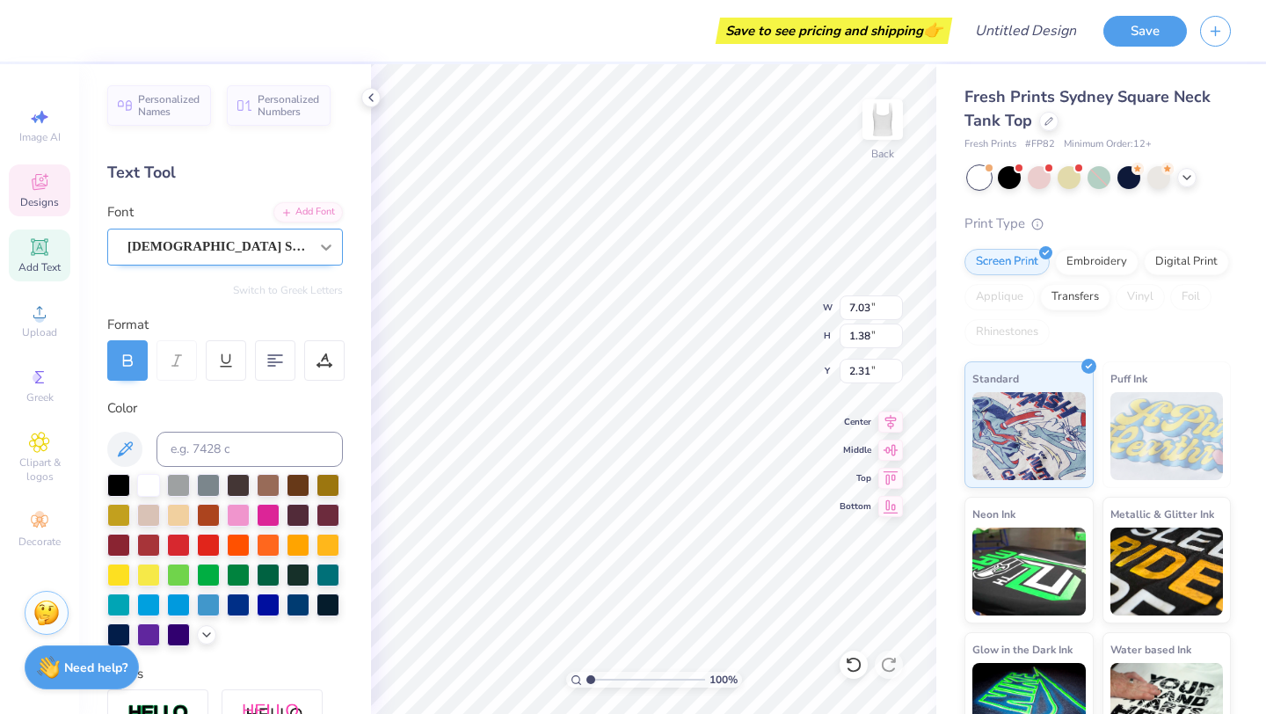
click at [321, 232] on div at bounding box center [326, 247] width 32 height 32
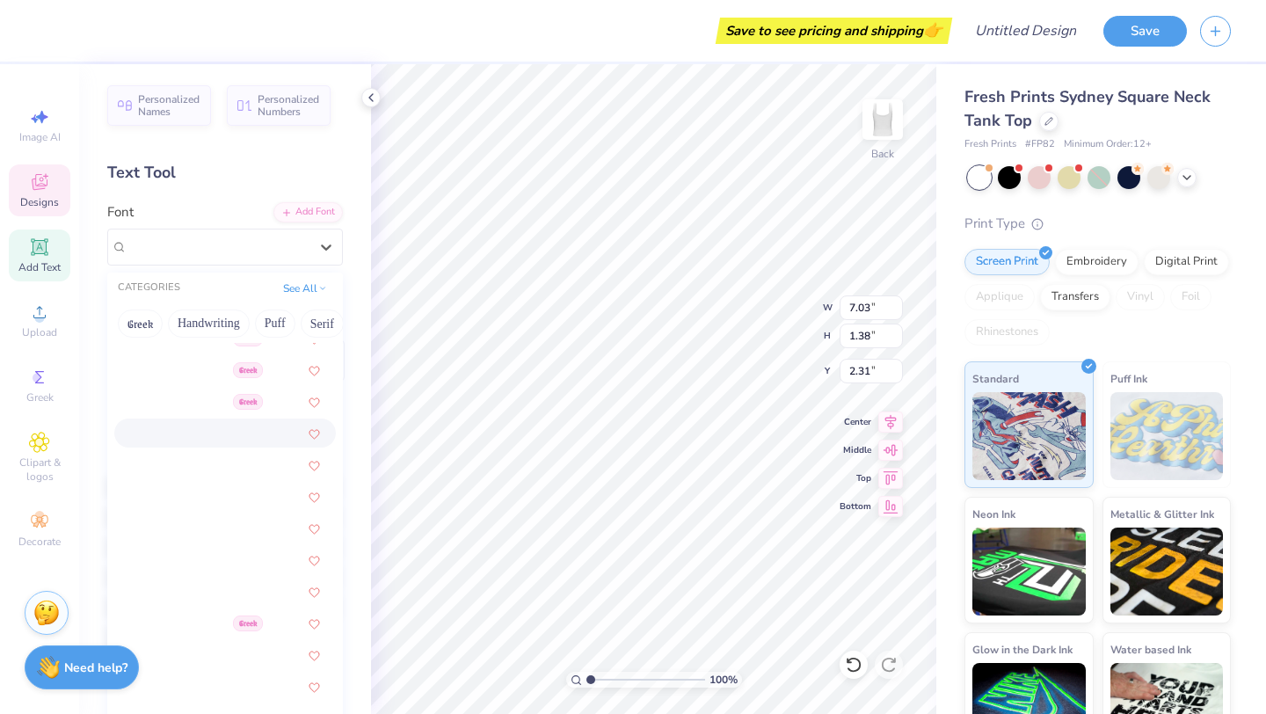
scroll to position [465, 0]
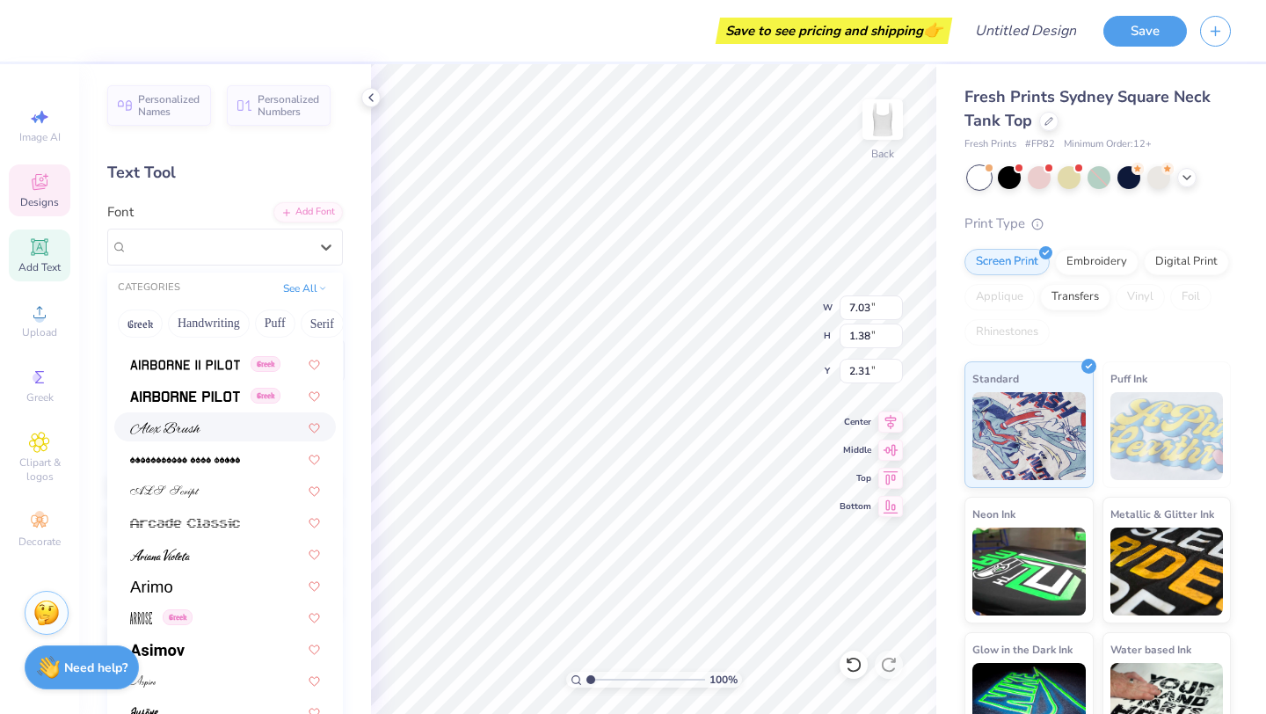
click at [232, 412] on div at bounding box center [224, 426] width 221 height 29
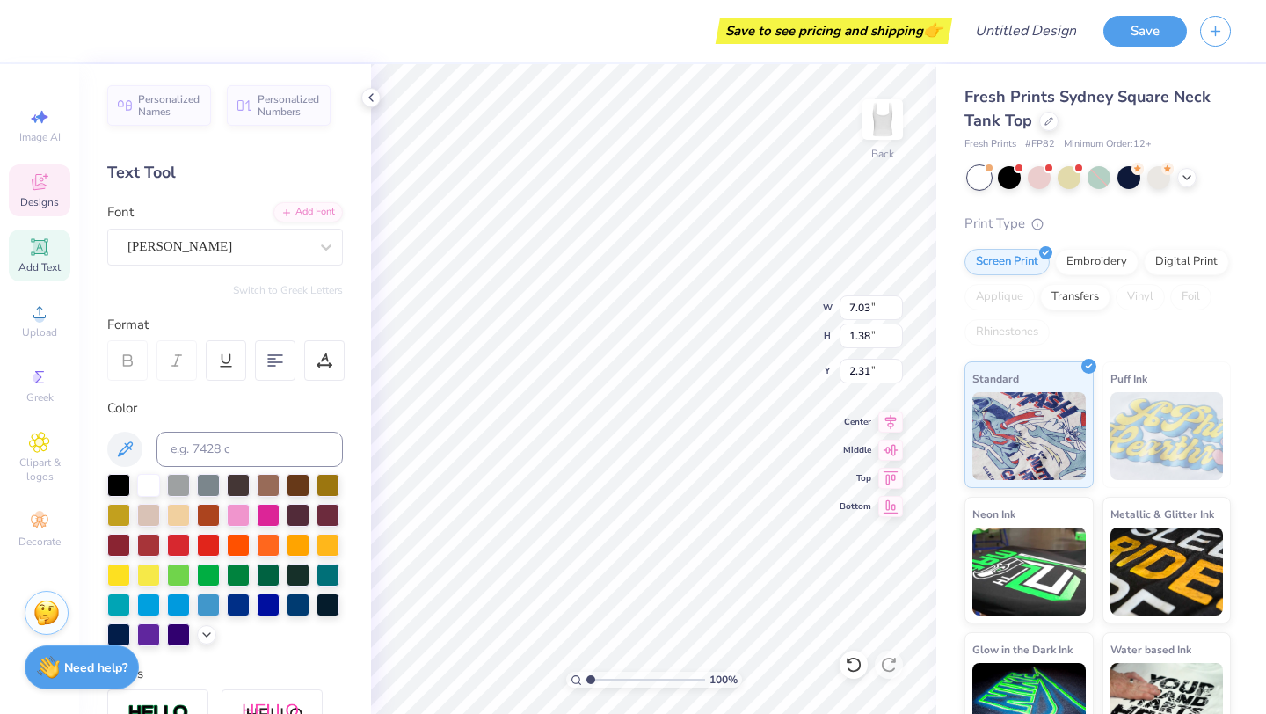
type input "1.08"
type input "2.46"
click at [301, 247] on div "Alex Brush" at bounding box center [218, 246] width 185 height 27
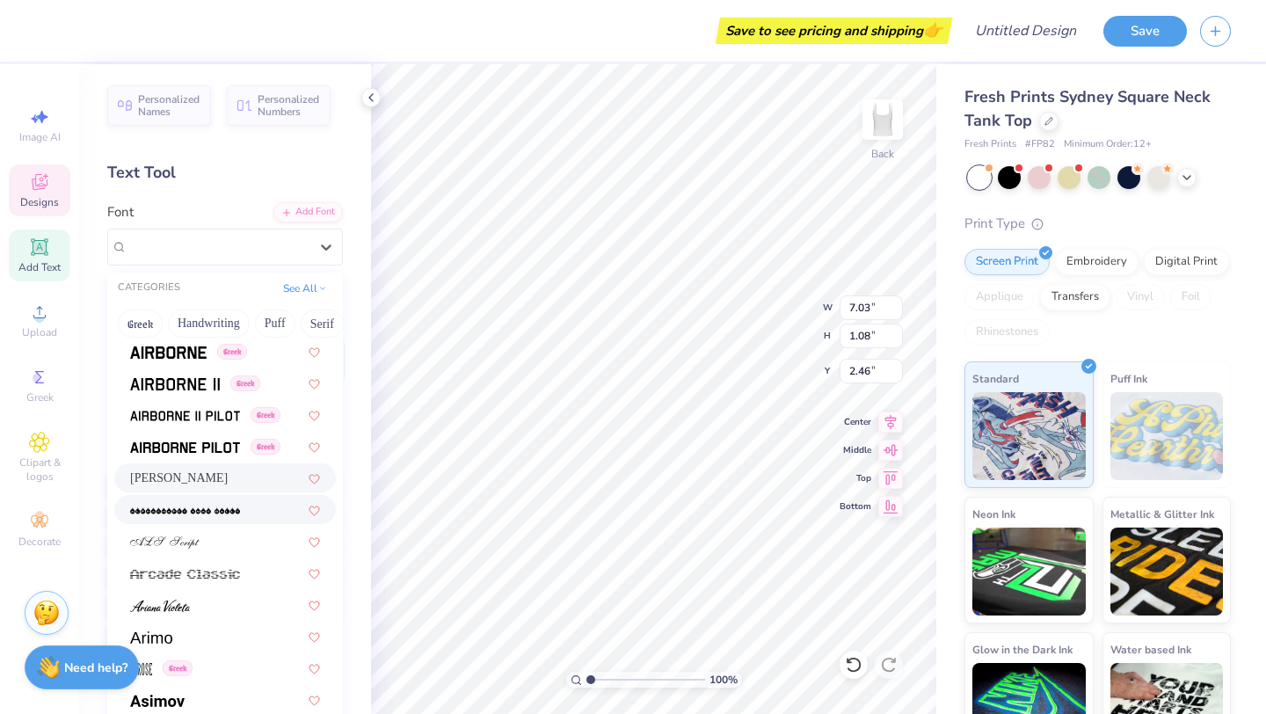
scroll to position [931, 0]
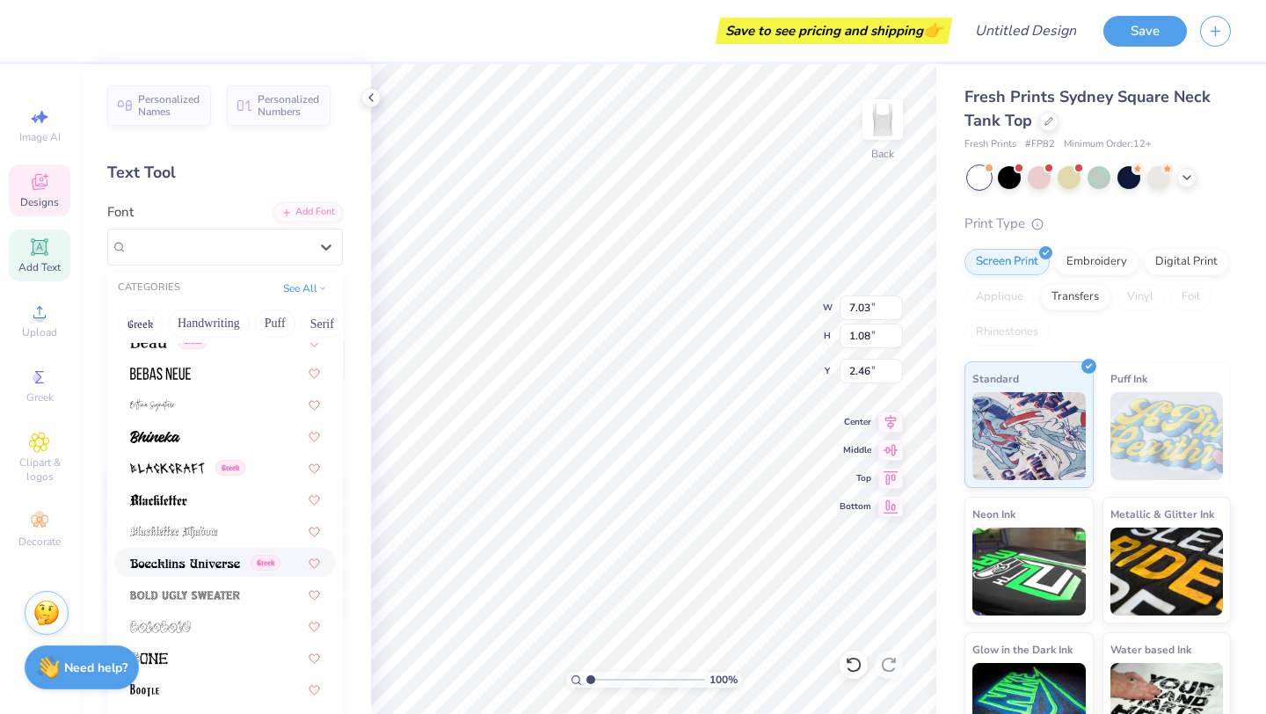
click at [223, 570] on span at bounding box center [185, 562] width 110 height 18
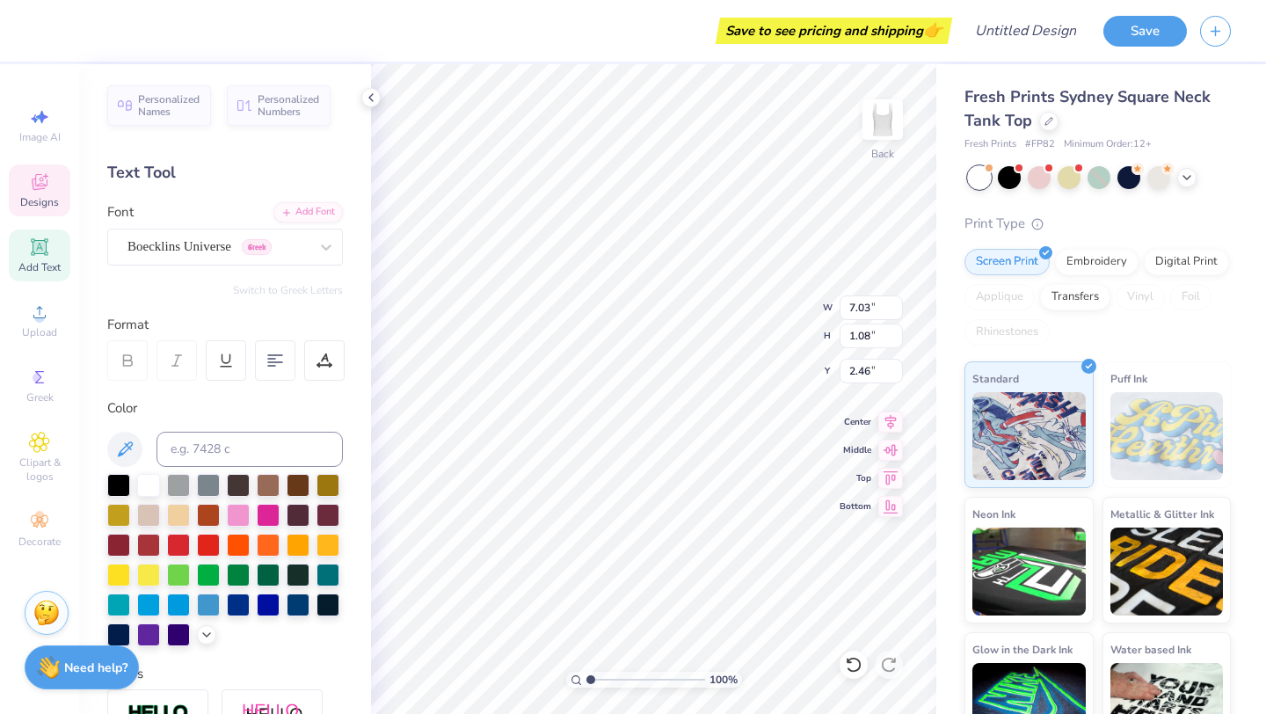
type input "5.38"
type input "0.81"
type input "2.59"
click at [307, 255] on div "Boecklins Universe Greek" at bounding box center [218, 246] width 185 height 27
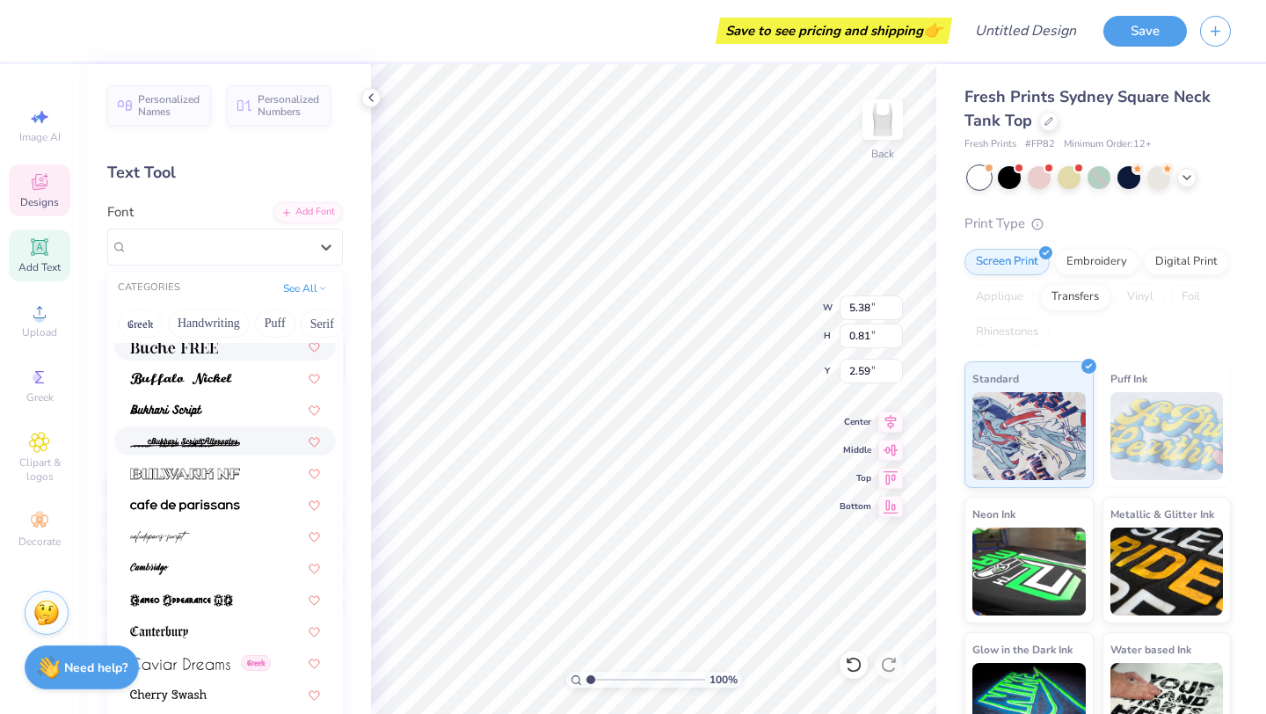
scroll to position [1731, 0]
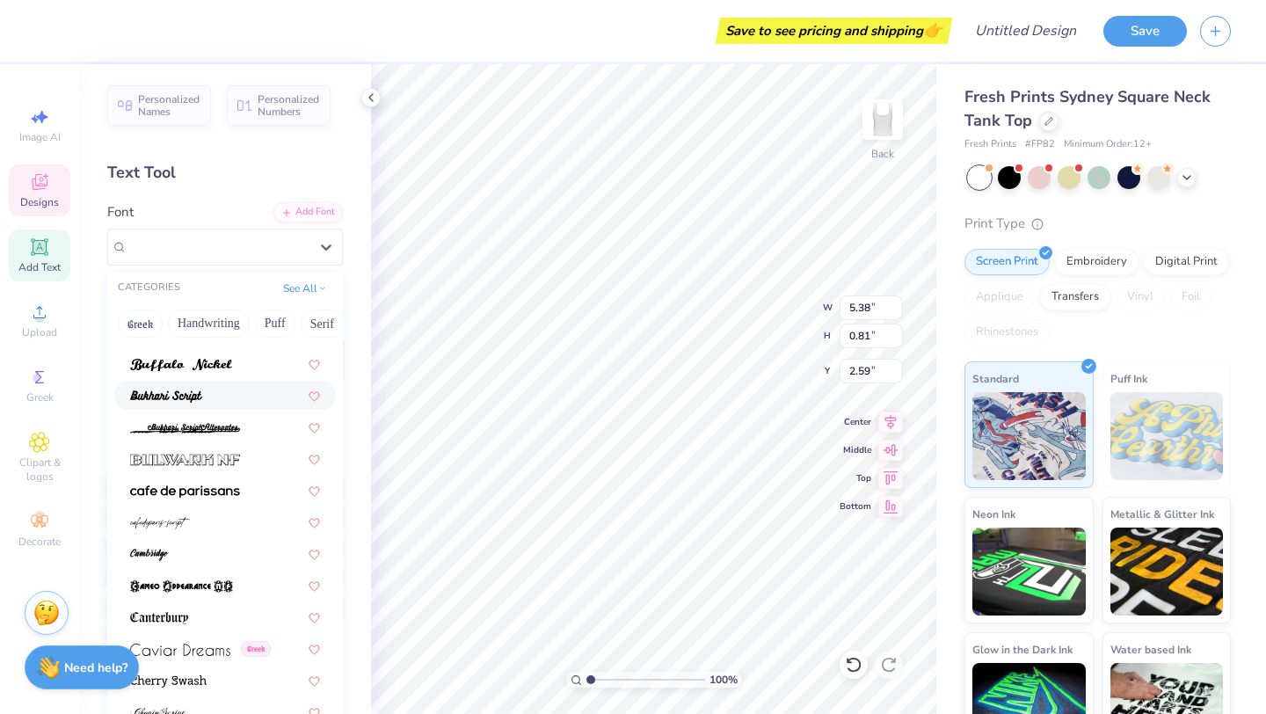
click at [207, 386] on div at bounding box center [225, 395] width 190 height 18
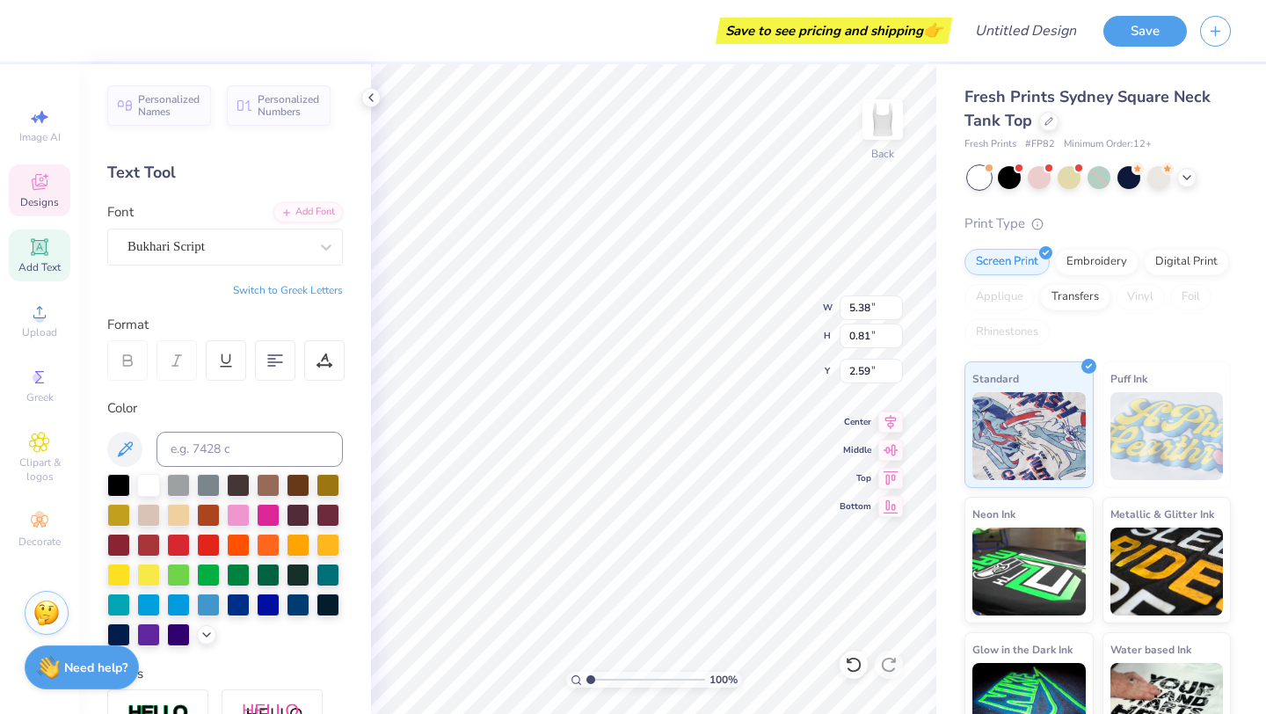
type input "5.41"
type input "1.37"
type input "2.31"
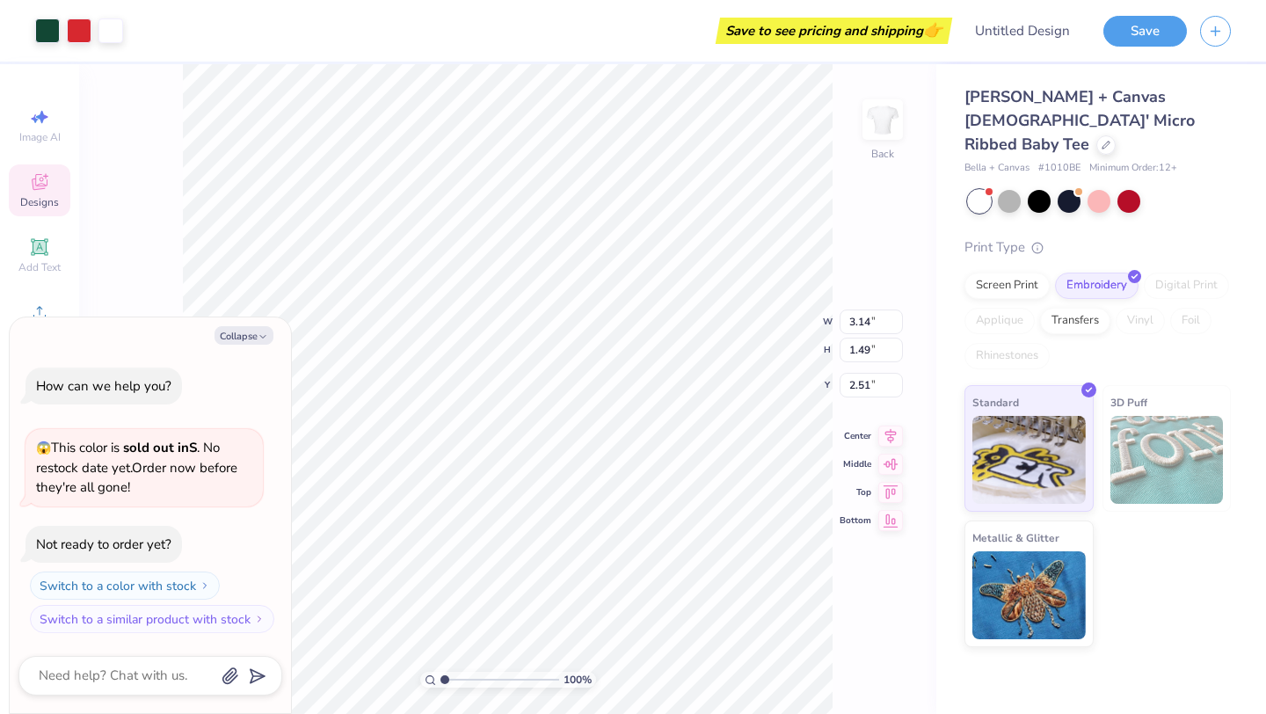
type textarea "x"
type input "2.52"
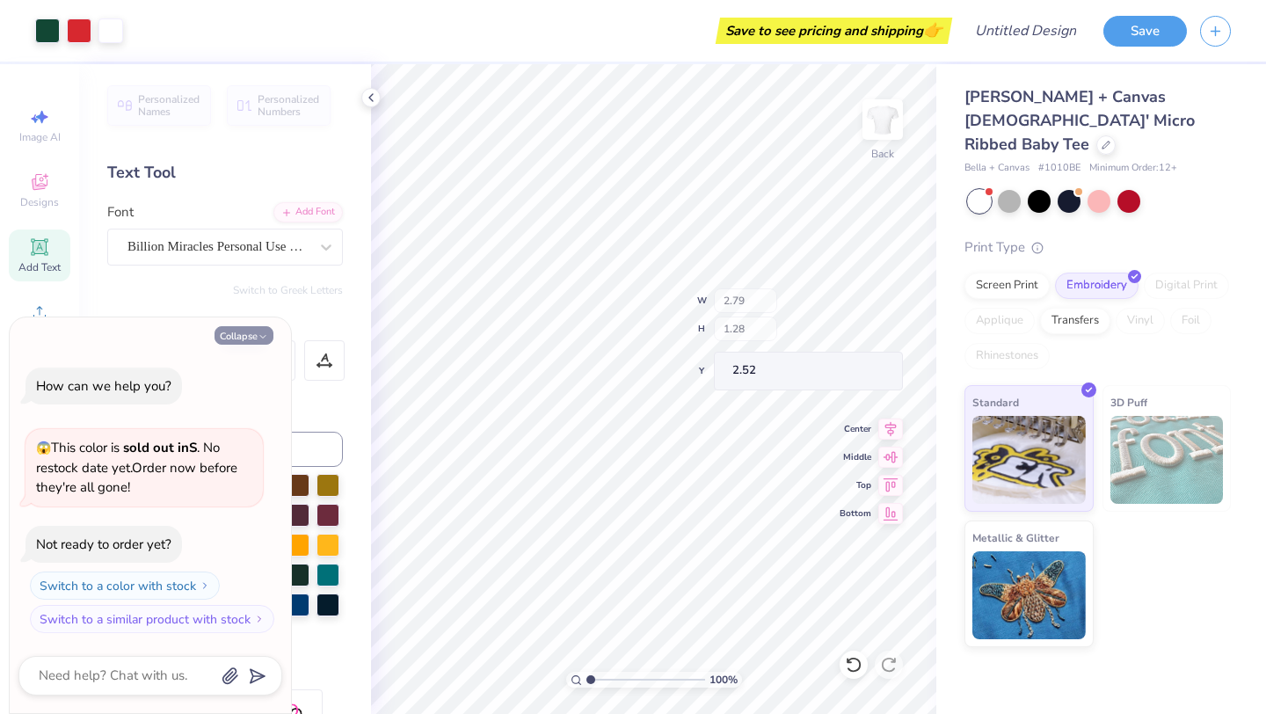
click at [250, 326] on button "Collapse" at bounding box center [243, 335] width 59 height 18
type textarea "x"
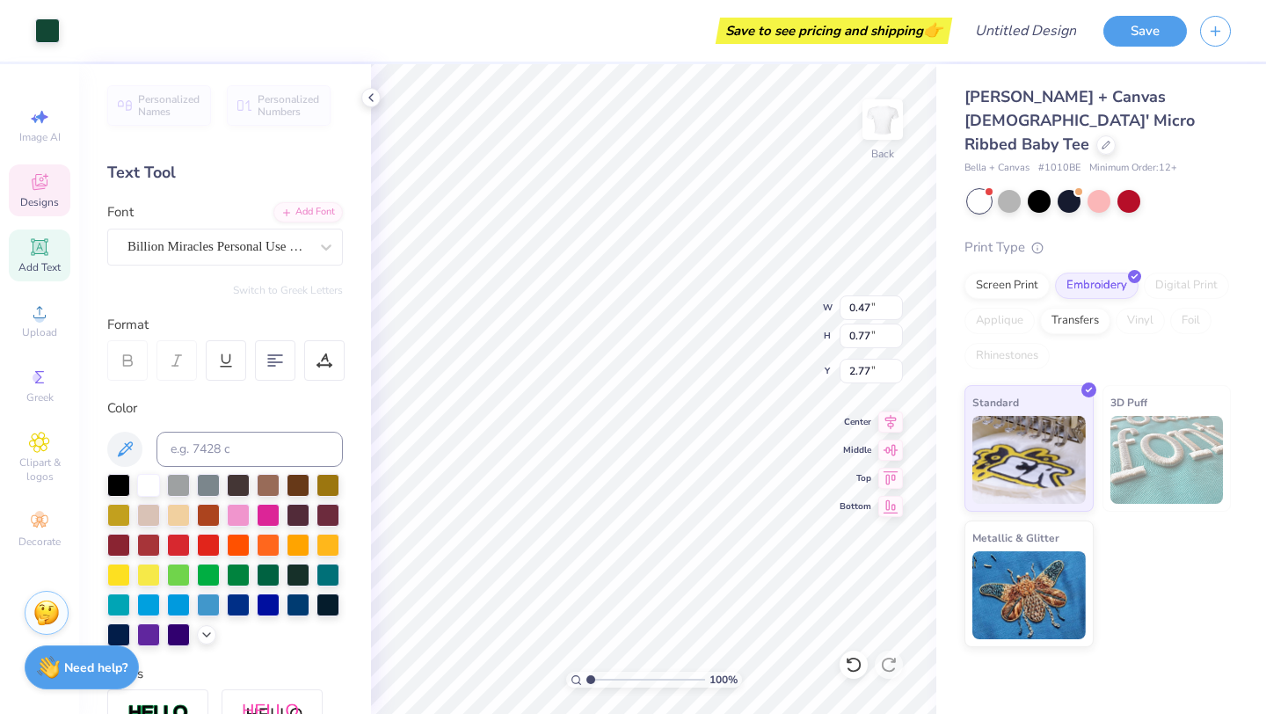
type input "2.62"
type input "2.79"
type input "1.28"
type input "2.36"
type textarea "e"
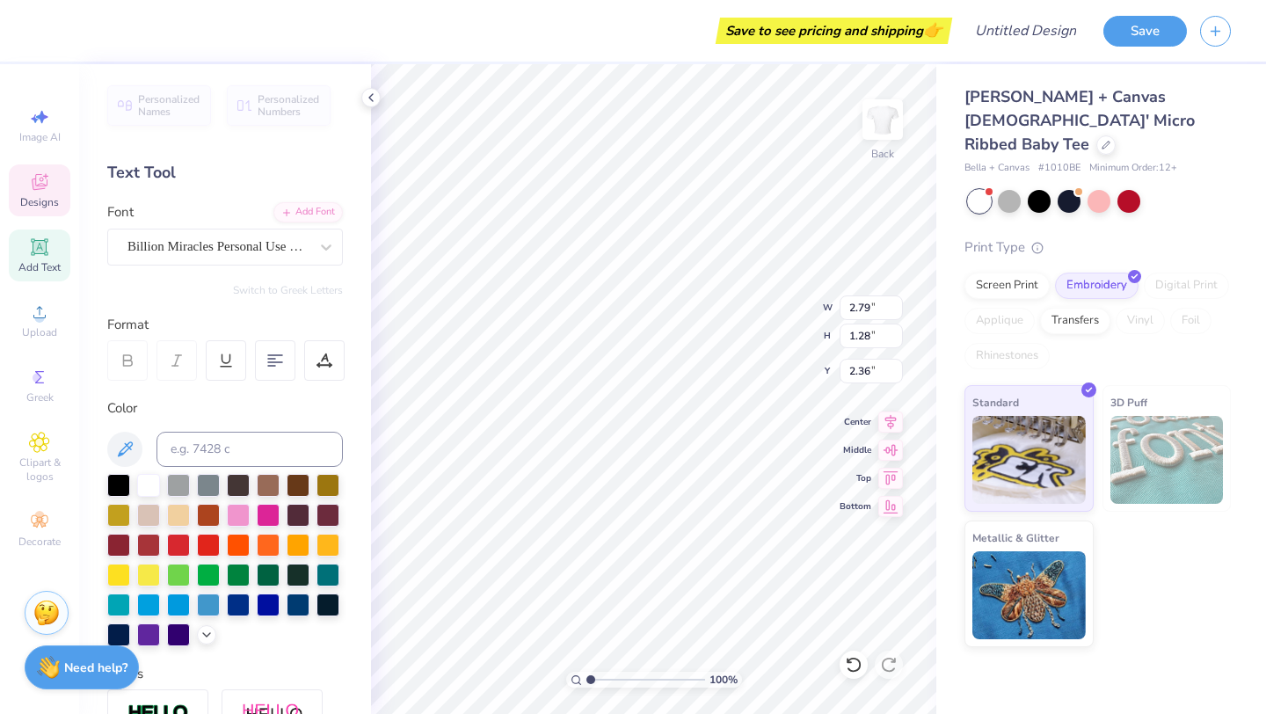
type textarea "G"
type textarea "gateway"
type input "2.68"
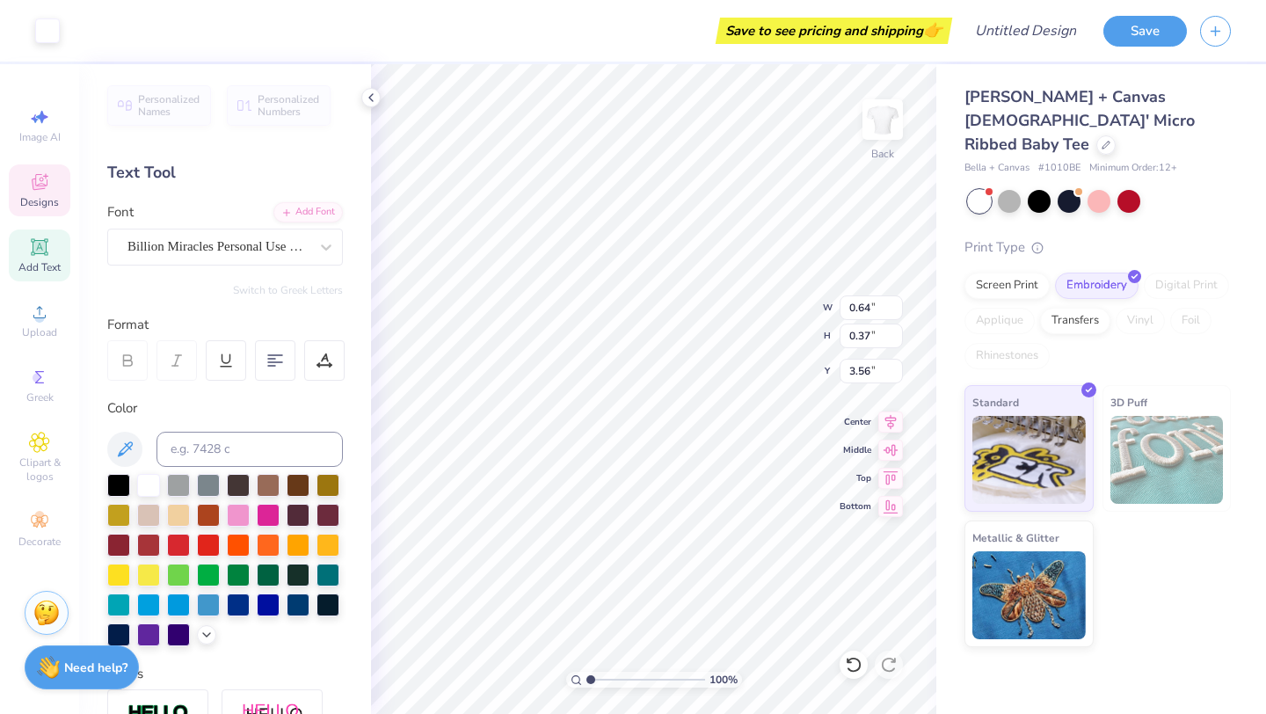
type input "3.82"
